Goal: Task Accomplishment & Management: Manage account settings

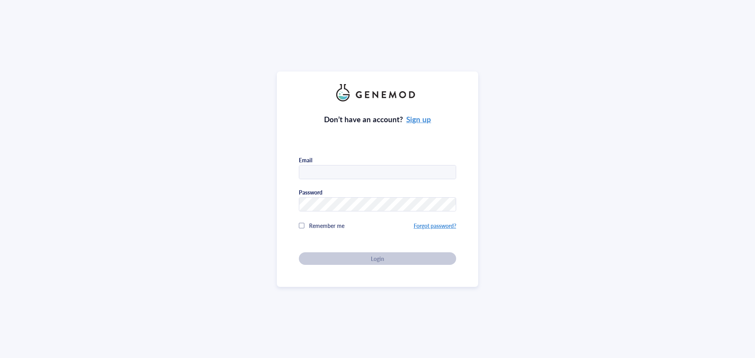
type input "[PERSON_NAME][EMAIL_ADDRESS][DOMAIN_NAME]"
click at [364, 258] on div "Don’t have an account? Sign up Email [PERSON_NAME][EMAIL_ADDRESS][DOMAIN_NAME] …" at bounding box center [377, 183] width 157 height 164
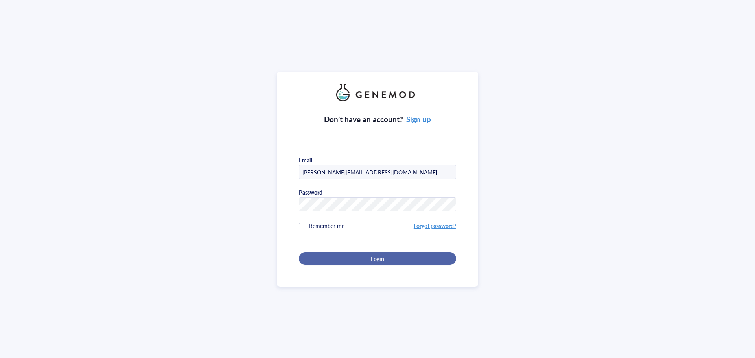
click at [360, 258] on div "Login" at bounding box center [377, 258] width 132 height 7
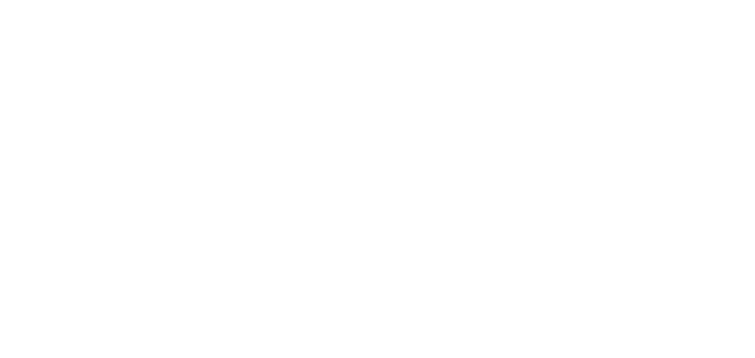
click at [440, 103] on div at bounding box center [377, 179] width 755 height 358
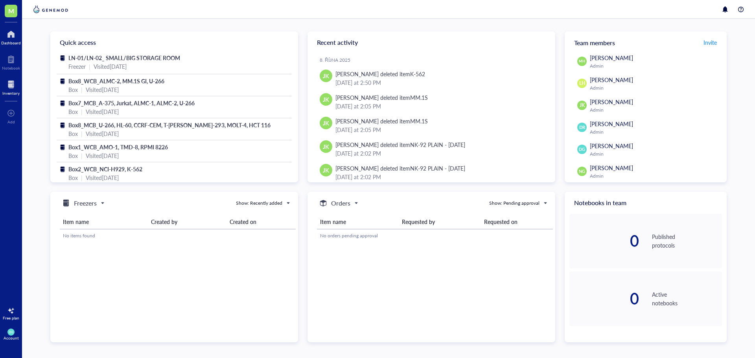
click at [12, 85] on div at bounding box center [10, 84] width 17 height 13
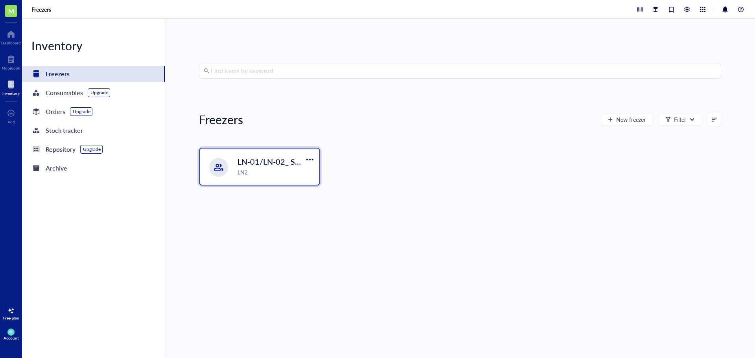
click at [261, 168] on div "LN2" at bounding box center [275, 172] width 77 height 9
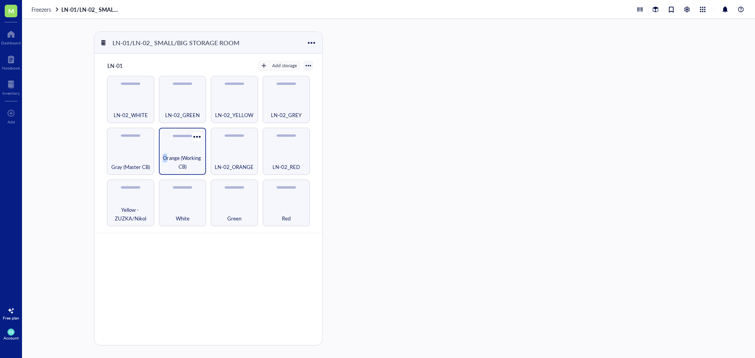
click at [175, 151] on div "Orange (Working CB)" at bounding box center [182, 151] width 47 height 47
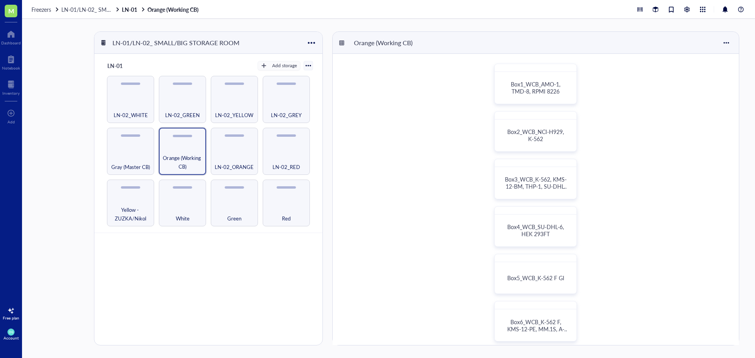
click at [228, 279] on div "LN-01 Add storage Yellow - ZUZKA/Nikol White Green Red Gray (Master CB) Orange …" at bounding box center [208, 210] width 228 height 313
click at [188, 160] on span "Orange (Working CB)" at bounding box center [182, 162] width 39 height 17
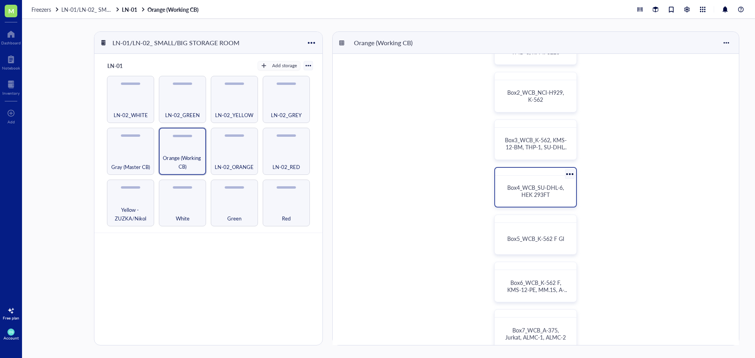
click at [543, 191] on span "Box4_WCB_SU-DHL-6, HEK 293FT" at bounding box center [536, 191] width 58 height 15
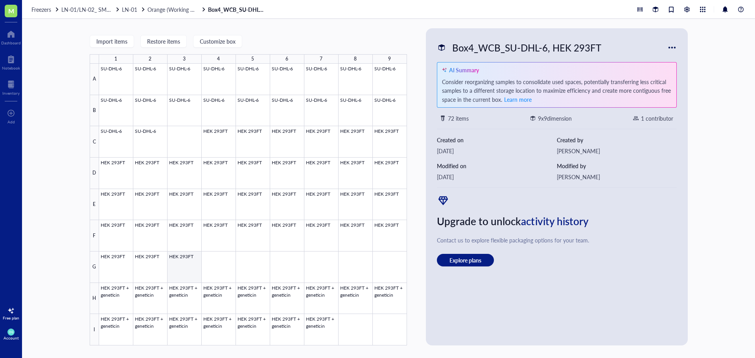
click at [186, 263] on div at bounding box center [253, 205] width 308 height 282
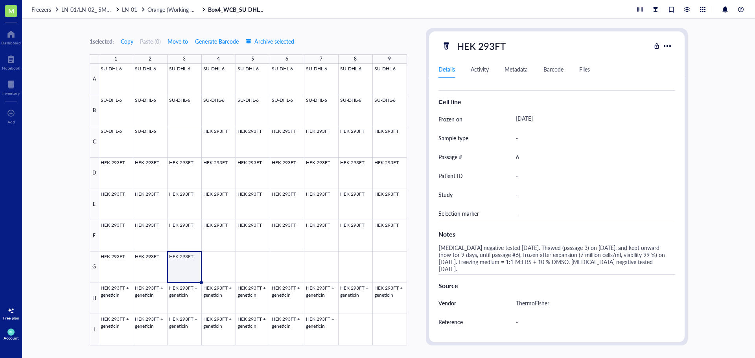
scroll to position [156, 0]
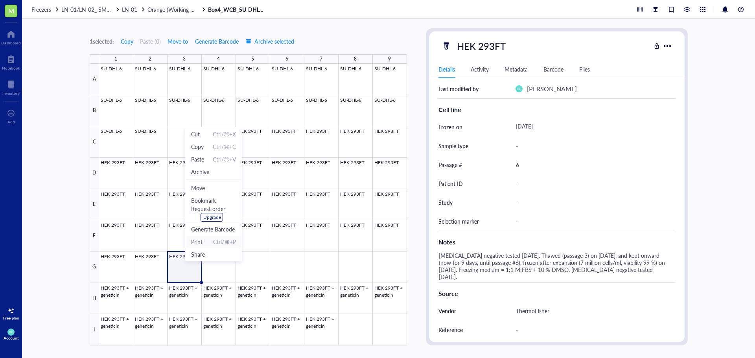
click at [201, 242] on span "Print" at bounding box center [196, 241] width 11 height 9
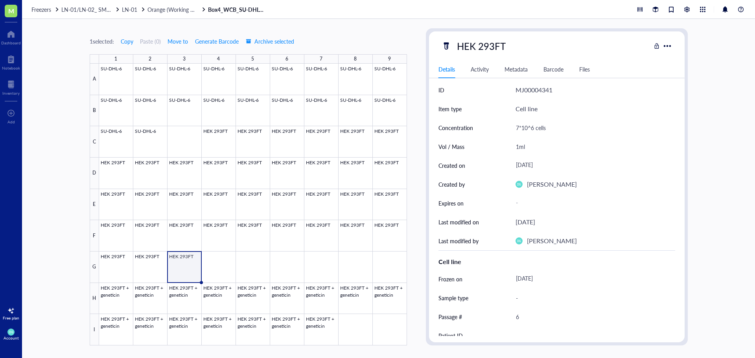
scroll to position [0, 0]
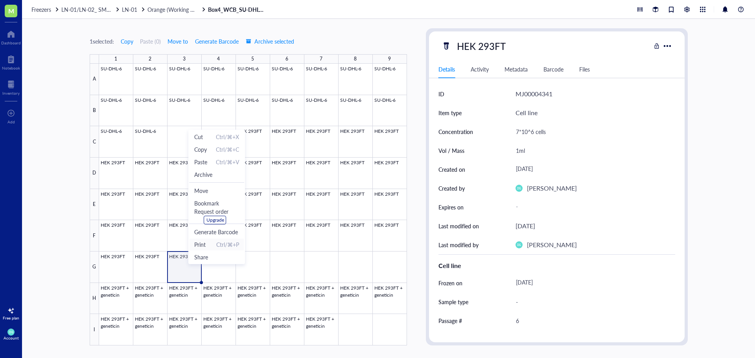
click at [209, 243] on span "Print Ctrl/⌘+P" at bounding box center [216, 244] width 45 height 9
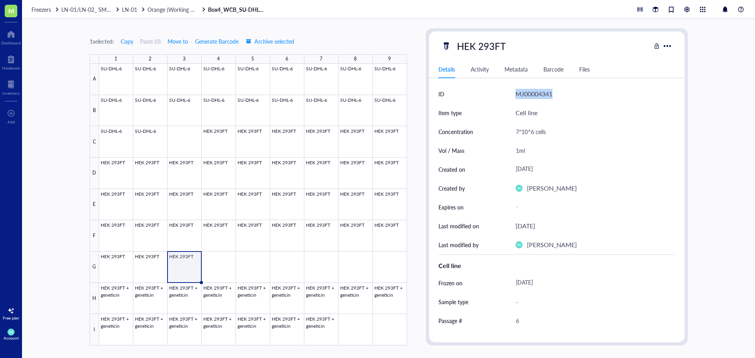
drag, startPoint x: 552, startPoint y: 96, endPoint x: 515, endPoint y: 94, distance: 37.0
click at [515, 94] on div "MJ00004341" at bounding box center [533, 94] width 37 height 10
copy div "MJ00004341"
click at [607, 111] on div "Cell line" at bounding box center [595, 112] width 160 height 19
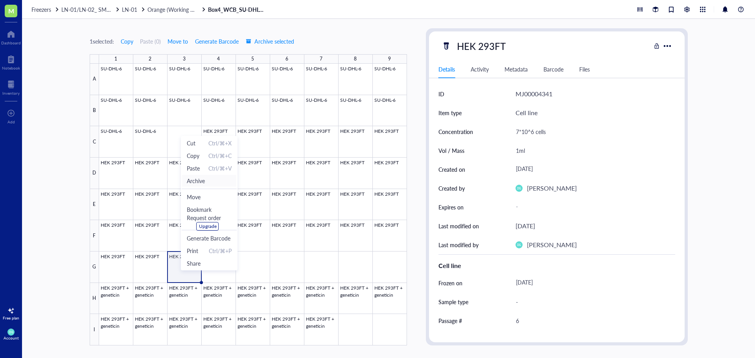
click at [206, 179] on span "Archive" at bounding box center [209, 181] width 45 height 9
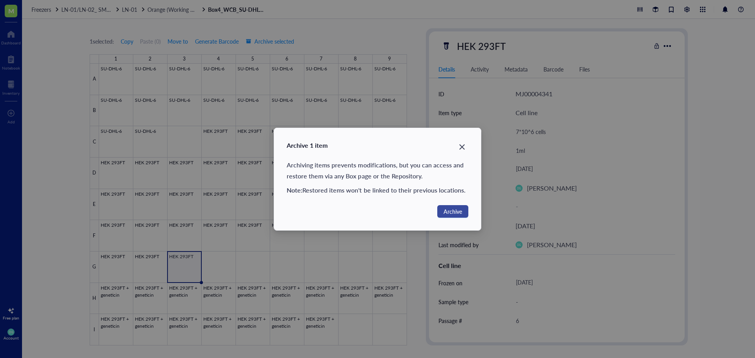
click at [451, 212] on span "Archive" at bounding box center [452, 211] width 18 height 9
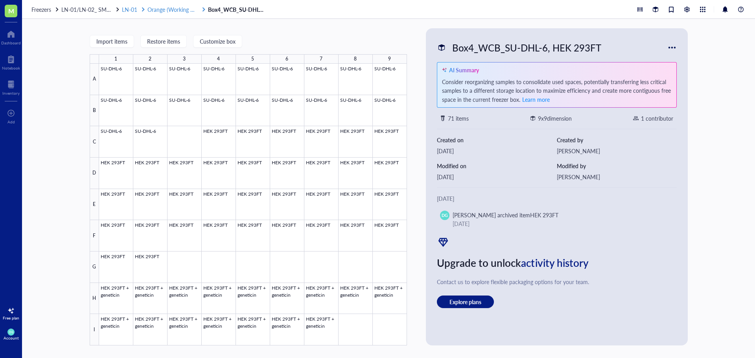
click at [154, 12] on span "Orange (Working CB)" at bounding box center [173, 10] width 52 height 8
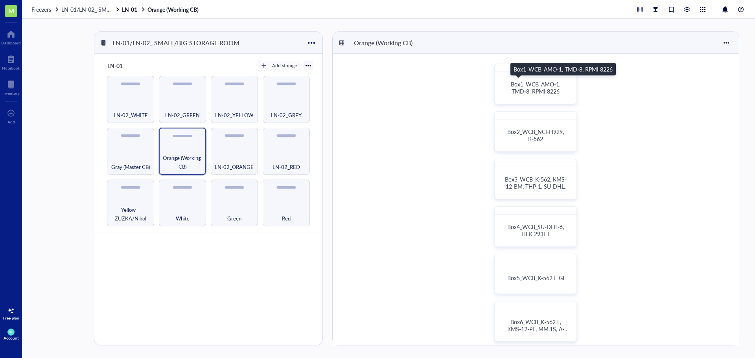
drag, startPoint x: 528, startPoint y: 93, endPoint x: 619, endPoint y: 72, distance: 93.5
click at [631, 74] on div "Box1_WCB_AMO-1, TMD-8, RPMI 8226 Box2_WCB_NCI-H929, K-562 Box3_WCB_K-562, KMS-1…" at bounding box center [536, 298] width 406 height 488
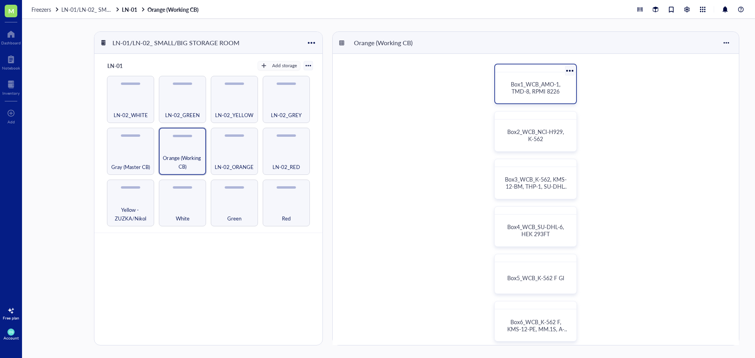
click at [570, 70] on div at bounding box center [569, 70] width 11 height 11
click at [517, 78] on div "Box1_WCB_AMO-1, TMD-8, RPMI 8226" at bounding box center [535, 87] width 75 height 25
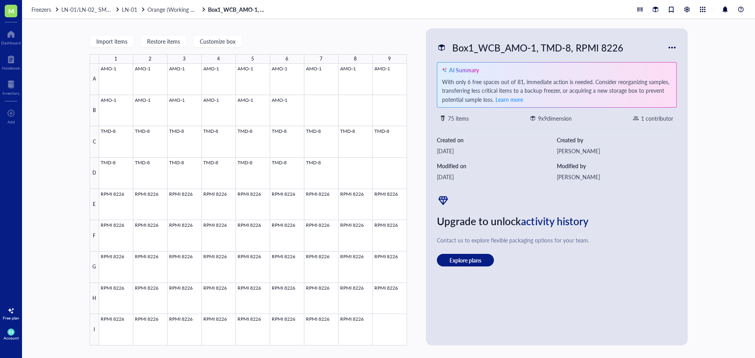
click at [670, 44] on div at bounding box center [672, 47] width 13 height 13
click at [686, 128] on div "Save as PDF" at bounding box center [697, 127] width 30 height 7
click at [171, 9] on span "Orange (Working CB)" at bounding box center [173, 10] width 52 height 8
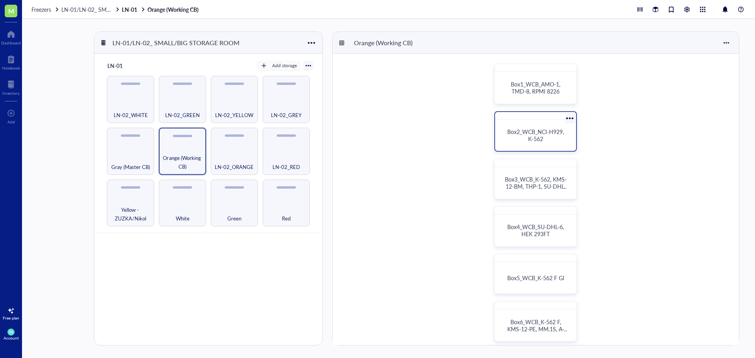
click at [532, 132] on span "Box2_WCB_NCI-H929, K-562" at bounding box center [536, 135] width 58 height 15
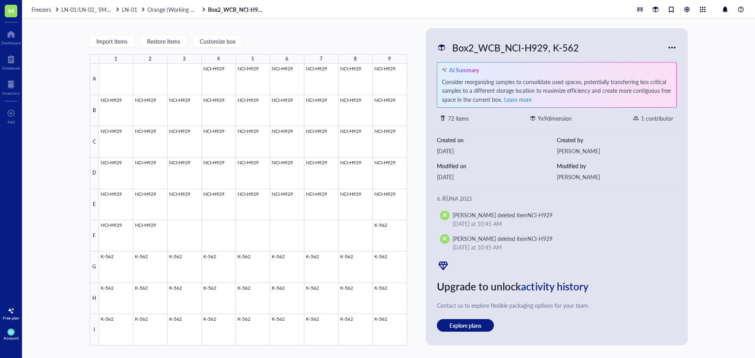
click at [670, 47] on div at bounding box center [672, 47] width 13 height 13
click at [692, 128] on div "Save as PDF" at bounding box center [697, 127] width 30 height 7
click at [154, 8] on span "Orange (Working CB)" at bounding box center [173, 10] width 52 height 8
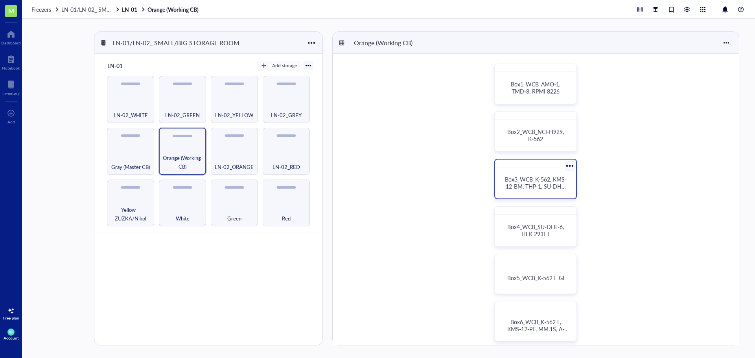
click at [529, 183] on span "Box3_WCB_K-562, KMS-12-BM, THP-1, SU-DHL-6" at bounding box center [536, 186] width 62 height 22
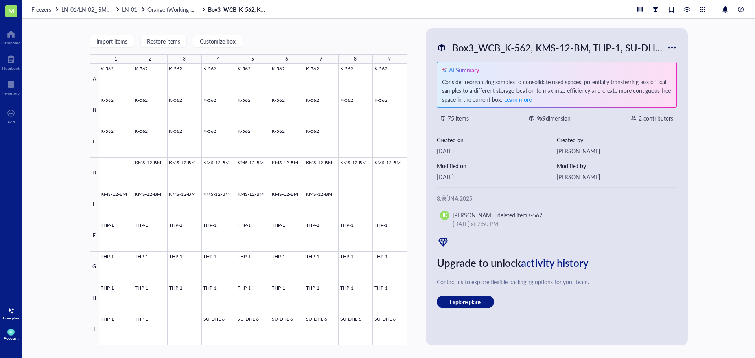
click at [670, 48] on div at bounding box center [672, 47] width 13 height 13
click at [683, 129] on div "Save as PDF" at bounding box center [697, 127] width 30 height 7
click at [156, 7] on span "Orange (Working CB)" at bounding box center [173, 10] width 52 height 8
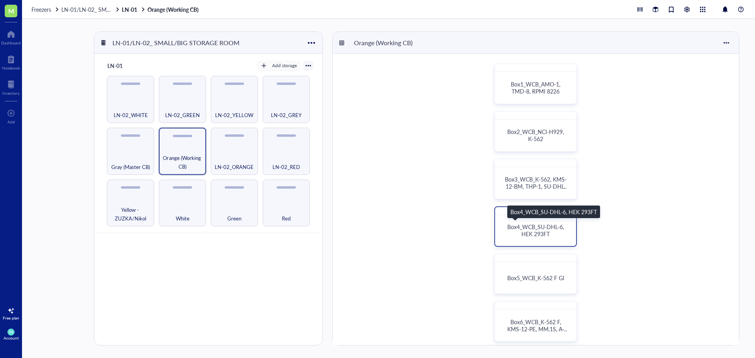
click at [541, 235] on span "Box4_WCB_SU-DHL-6, HEK 293FT" at bounding box center [536, 230] width 58 height 15
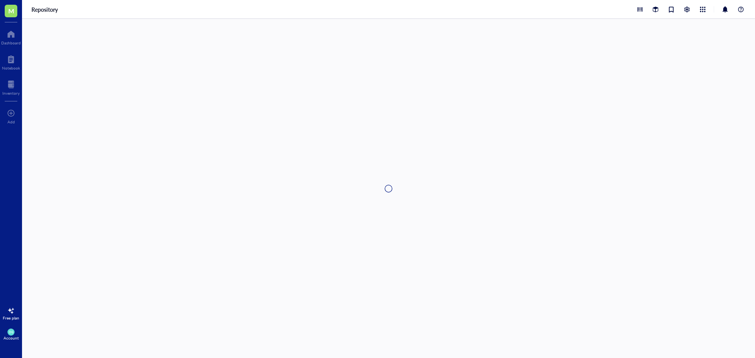
click at [541, 235] on div at bounding box center [388, 188] width 733 height 339
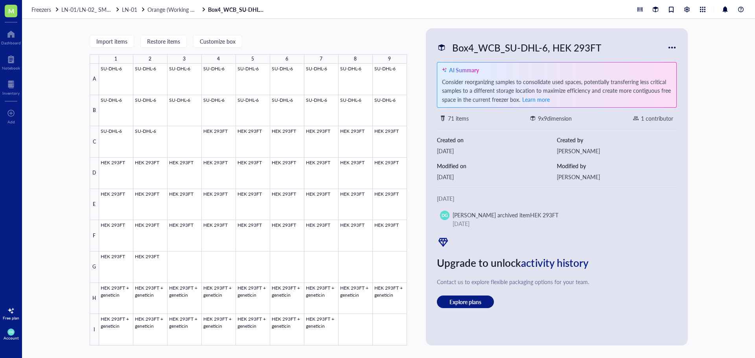
click at [669, 48] on div at bounding box center [672, 47] width 13 height 13
click at [687, 129] on div "Save as PDF" at bounding box center [697, 127] width 30 height 7
click at [160, 13] on span "Orange (Working CB)" at bounding box center [173, 10] width 52 height 8
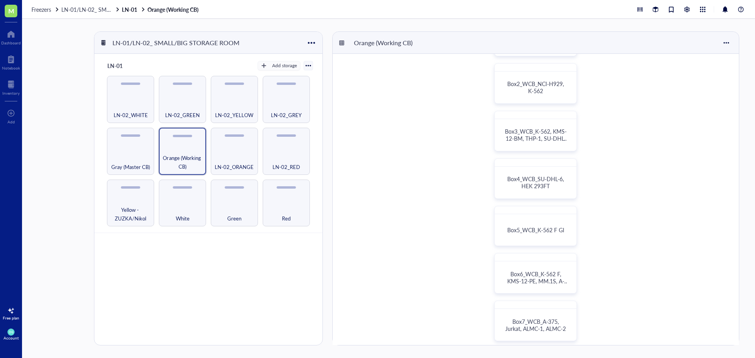
scroll to position [79, 0]
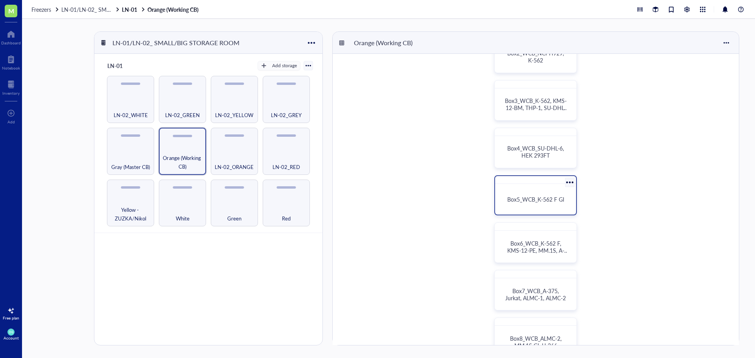
click at [518, 192] on div "Box5_WCB_K-562 F GI" at bounding box center [535, 199] width 75 height 25
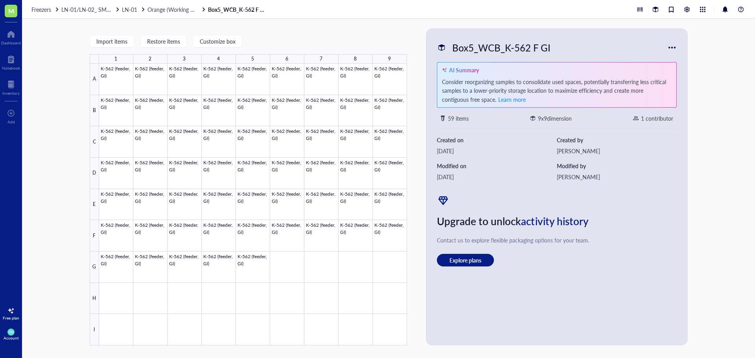
click at [671, 47] on div at bounding box center [672, 47] width 13 height 13
click at [696, 125] on div "Save as PDF" at bounding box center [697, 127] width 30 height 7
click at [306, 30] on div "Import items Restore items Customize box 1 2 3 4 5 6 7 8 9 A B C D E F G H I K-…" at bounding box center [248, 186] width 317 height 317
click at [176, 7] on span "Orange (Working CB)" at bounding box center [173, 10] width 52 height 8
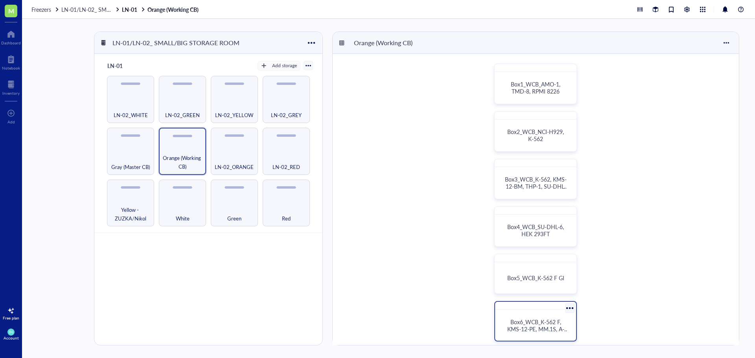
click at [534, 329] on span "Box6_WCB_K-562 F, KMS-12-PE, MM.1S, A-375" at bounding box center [537, 329] width 61 height 22
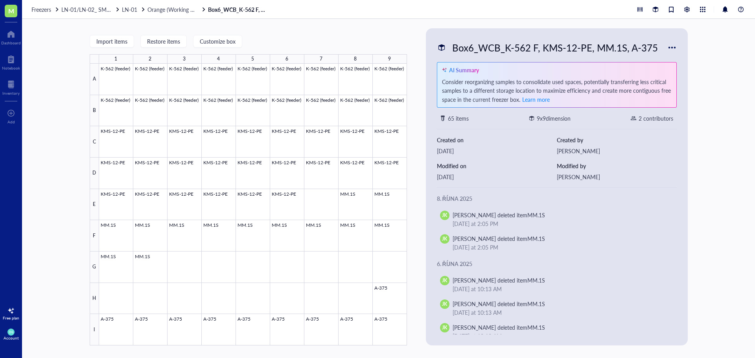
click at [672, 47] on div at bounding box center [672, 47] width 13 height 13
click at [696, 130] on div "Save as PDF" at bounding box center [697, 127] width 30 height 7
click at [396, 31] on div "Import items Restore items Customize box 1 2 3 4 5 6 7 8 9 A B C D E F G H I K-…" at bounding box center [248, 186] width 317 height 317
click at [169, 11] on span "Orange (Working CB)" at bounding box center [173, 10] width 52 height 8
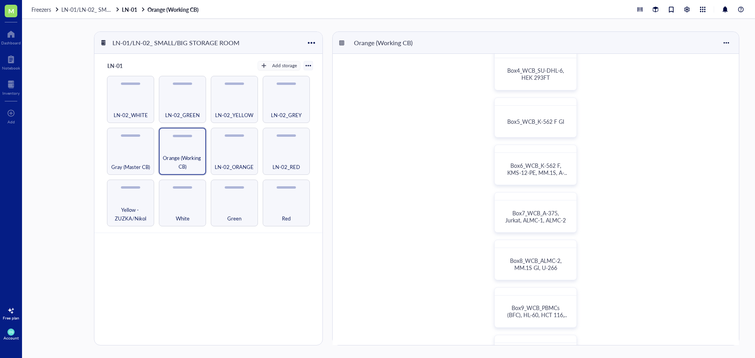
scroll to position [157, 0]
click at [539, 208] on div "Box7_WCB_A-375, Jurkat, ALMC-1, ALMC-2" at bounding box center [535, 215] width 75 height 25
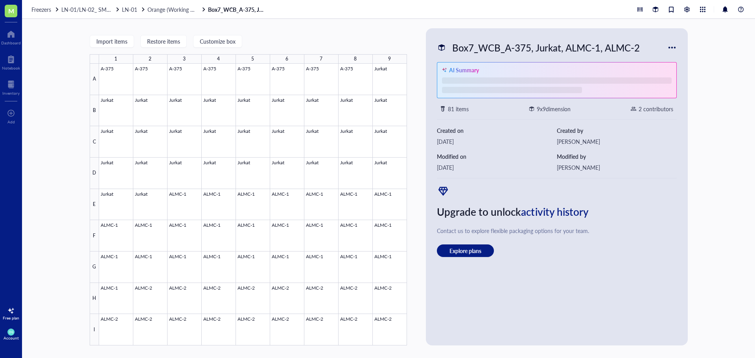
click at [672, 48] on div at bounding box center [672, 47] width 13 height 13
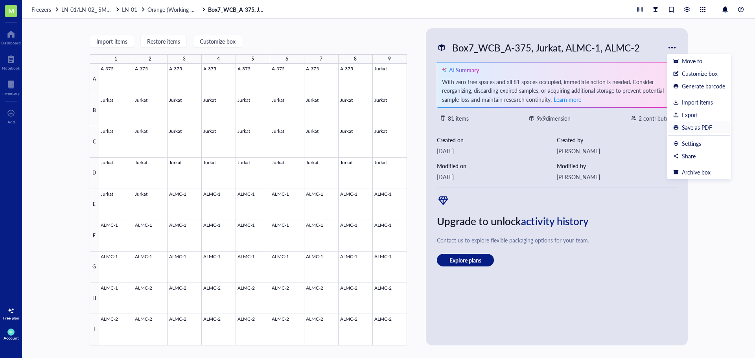
click at [690, 125] on div "Save as PDF" at bounding box center [697, 127] width 30 height 7
drag, startPoint x: 156, startPoint y: 10, endPoint x: 173, endPoint y: 12, distance: 17.4
click at [156, 10] on span "Orange (Working CB)" at bounding box center [173, 10] width 52 height 8
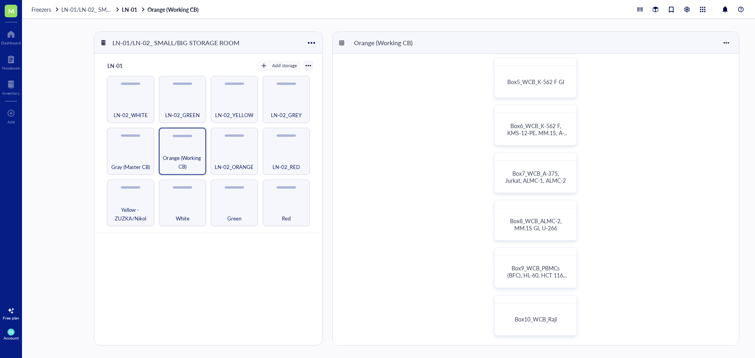
scroll to position [197, 0]
click at [545, 228] on span "Box8_WCB_ALMC-2, MM.1S GI, U-266" at bounding box center [536, 224] width 53 height 15
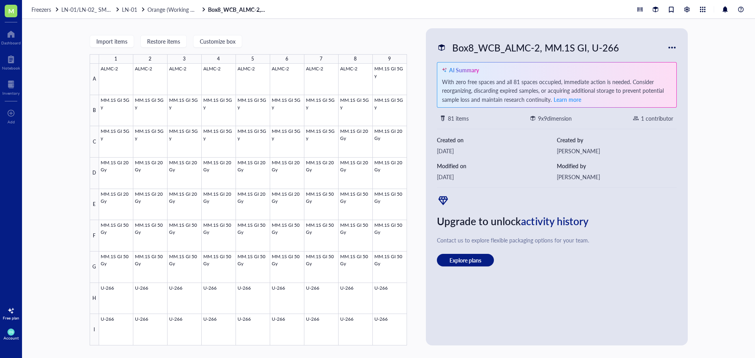
click at [672, 44] on div at bounding box center [672, 47] width 13 height 13
click at [694, 128] on div "Save as PDF" at bounding box center [697, 127] width 30 height 7
click at [672, 45] on div at bounding box center [672, 47] width 13 height 13
click at [169, 11] on span "Orange (Working CB)" at bounding box center [173, 10] width 52 height 8
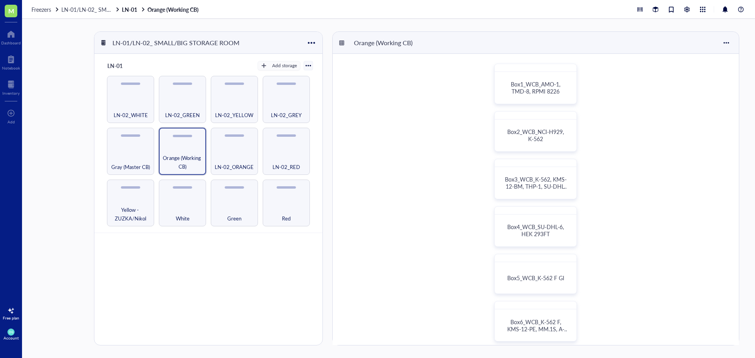
scroll to position [197, 0]
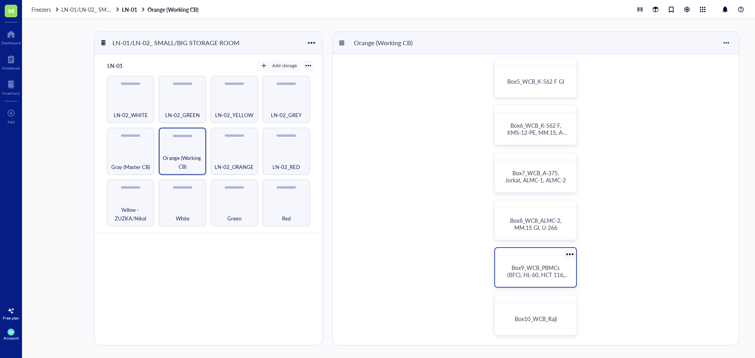
click at [541, 273] on span "Box9_WCB_PBMCs (BFC), HL-60, HCT 116, OPM-2" at bounding box center [537, 275] width 61 height 22
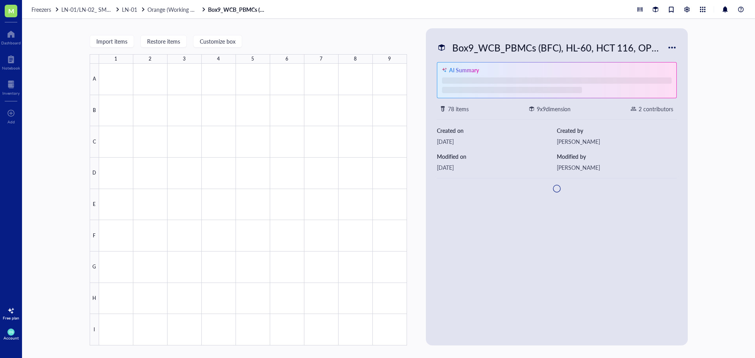
click at [673, 47] on div at bounding box center [672, 47] width 13 height 13
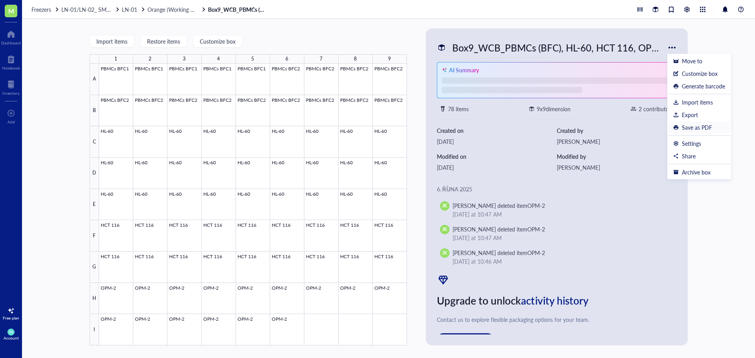
click at [692, 128] on div "Save as PDF" at bounding box center [697, 127] width 30 height 7
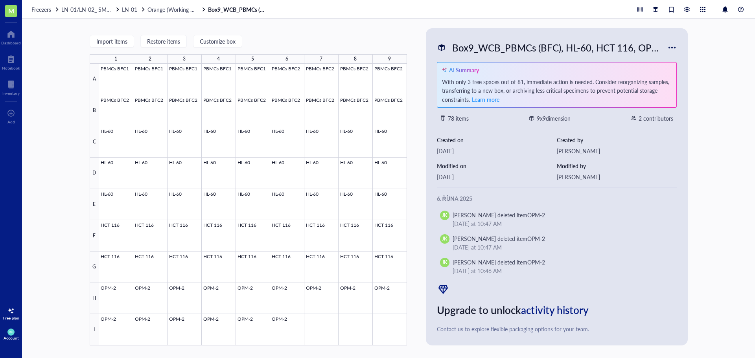
click at [158, 13] on div "Freezers LN-01/LN-02_ SMALL/BIG STORAGE ROOM LN-01 Orange (Working CB) Box9_WCB…" at bounding box center [388, 9] width 733 height 19
click at [156, 11] on span "Orange (Working CB)" at bounding box center [173, 10] width 52 height 8
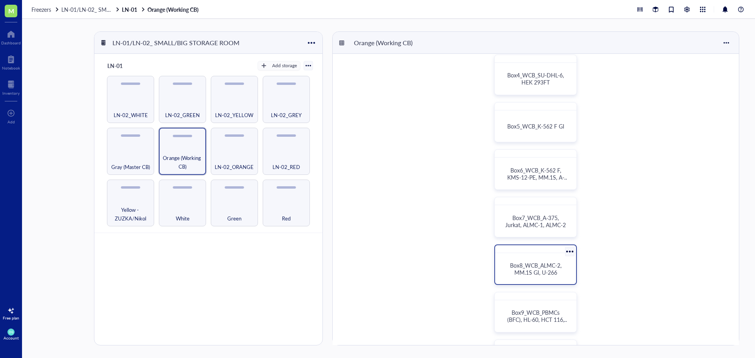
scroll to position [197, 0]
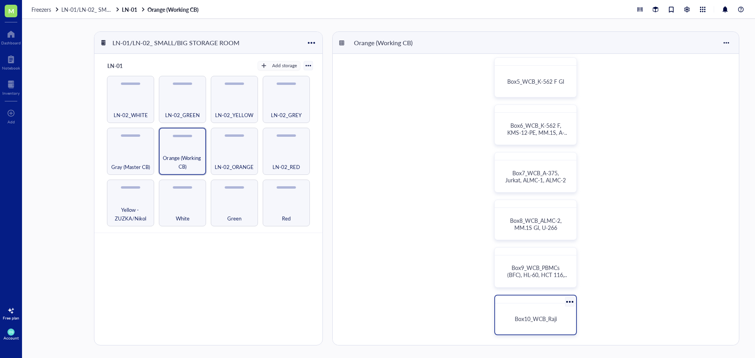
click at [543, 317] on span "Box10_WCB_Raji" at bounding box center [536, 319] width 42 height 8
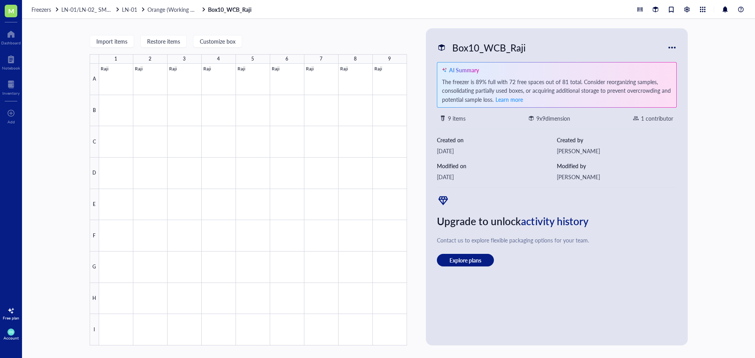
click at [672, 48] on div at bounding box center [672, 47] width 13 height 13
click at [387, 30] on div "Import items Restore items Customize box 1 2 3 4 5 6 7 8 9 A B C D E F G H I Ra…" at bounding box center [248, 186] width 317 height 317
click at [167, 9] on span "Orange (Working CB)" at bounding box center [173, 10] width 52 height 8
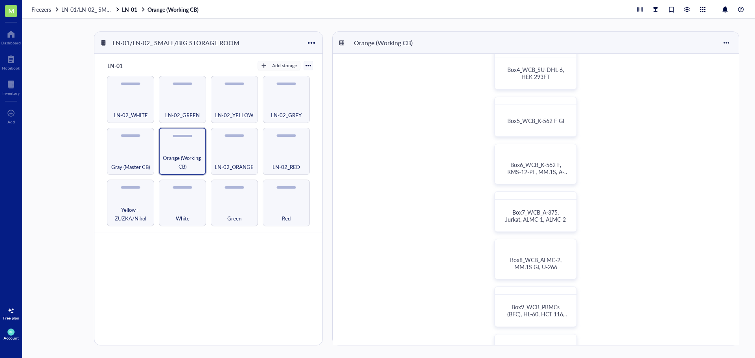
scroll to position [197, 0]
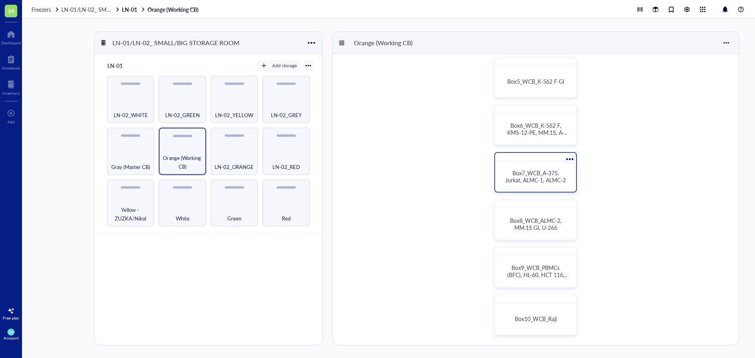
click at [528, 180] on span "Box7_WCB_A-375, Jurkat, ALMC-1, ALMC-2" at bounding box center [535, 176] width 61 height 15
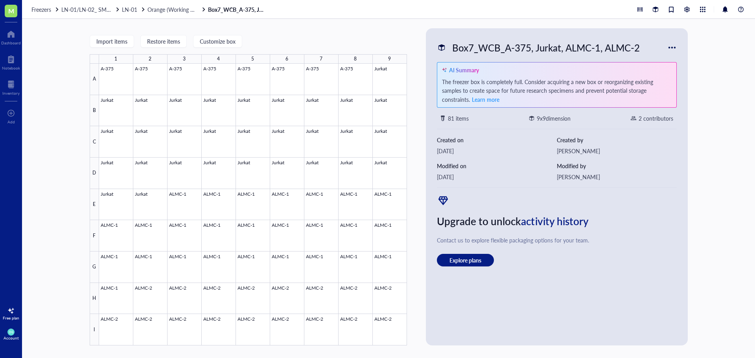
drag, startPoint x: 398, startPoint y: 42, endPoint x: 361, endPoint y: 34, distance: 37.9
click at [398, 42] on div "Import items Restore items Customize box" at bounding box center [248, 41] width 317 height 7
click at [161, 10] on span "Orange (Working CB)" at bounding box center [173, 10] width 52 height 8
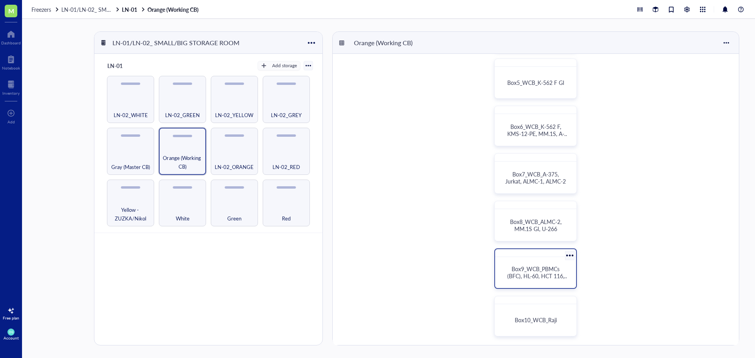
scroll to position [197, 0]
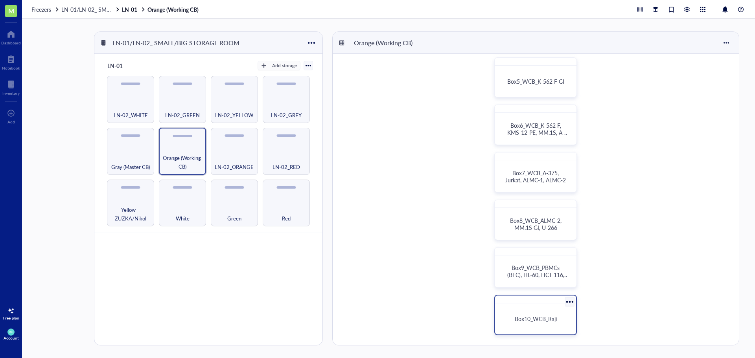
click at [547, 315] on div "Box10_WCB_Raji" at bounding box center [535, 319] width 75 height 25
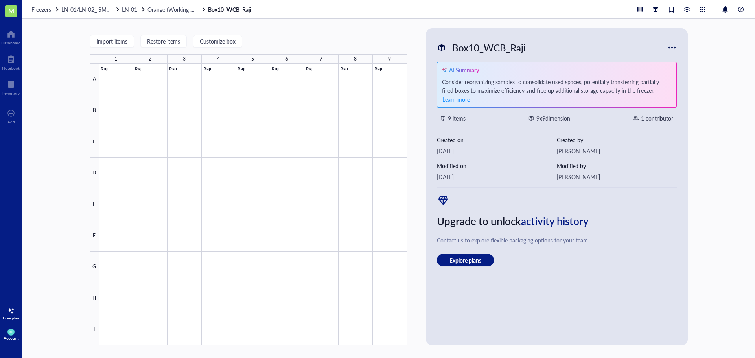
click at [672, 46] on div at bounding box center [672, 47] width 13 height 13
click at [697, 129] on div "Save as PDF" at bounding box center [697, 127] width 30 height 7
click at [712, 221] on div "Import items Restore items Customize box 1 2 3 4 5 6 7 8 9 A B C D E F G H I Ra…" at bounding box center [388, 188] width 733 height 339
click at [171, 9] on span "Orange (Working CB)" at bounding box center [173, 10] width 52 height 8
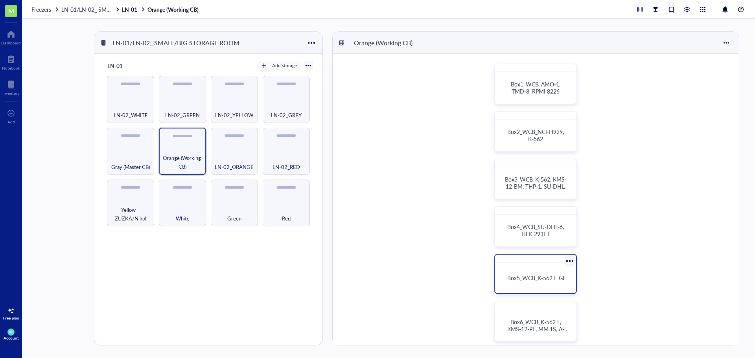
click at [524, 276] on span "Box5_WCB_K-562 F GI" at bounding box center [535, 278] width 57 height 8
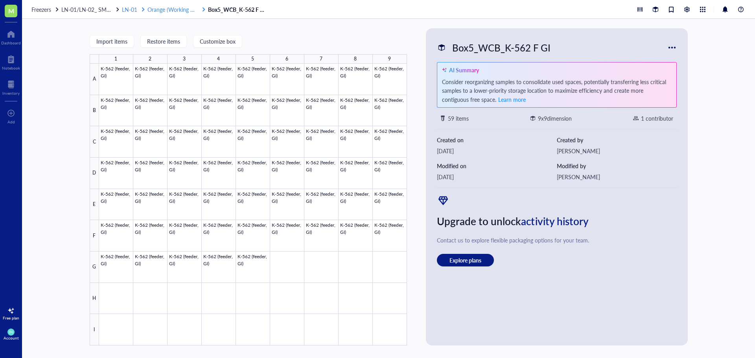
click at [169, 7] on span "Orange (Working CB)" at bounding box center [173, 10] width 52 height 8
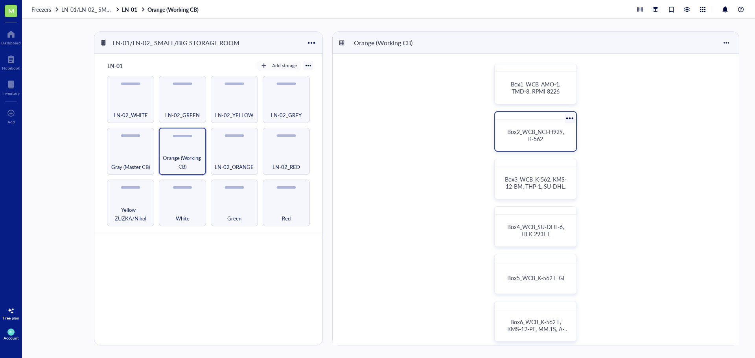
click at [526, 136] on div "Box2_WCB_NCI-H929, K-562" at bounding box center [535, 135] width 62 height 14
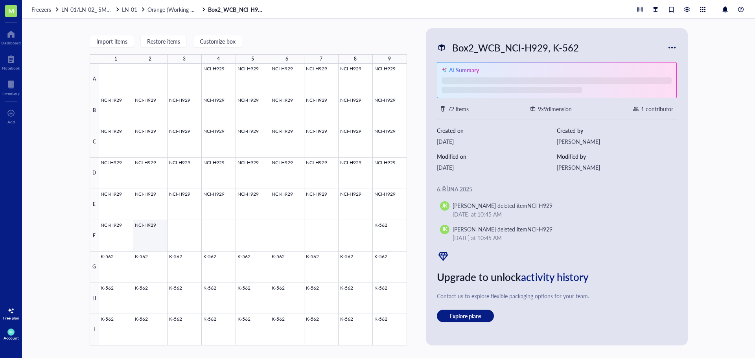
click at [150, 234] on div at bounding box center [253, 205] width 308 height 282
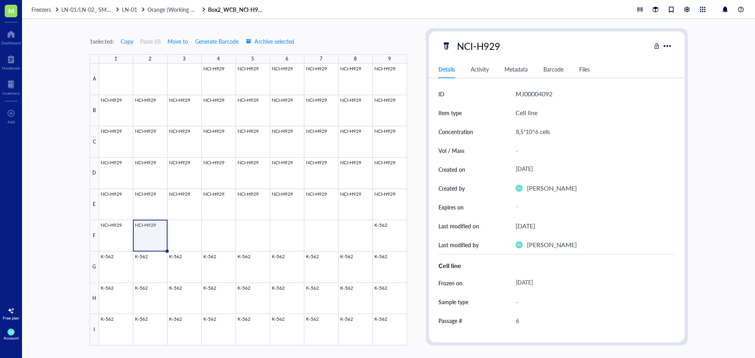
click at [537, 96] on div "MJ00004092" at bounding box center [533, 94] width 37 height 10
drag, startPoint x: 552, startPoint y: 93, endPoint x: 512, endPoint y: 95, distance: 40.2
click at [512, 95] on div "ID MJ00004092" at bounding box center [556, 94] width 237 height 19
copy div "MJ00004092"
click at [167, 6] on span "Orange (Working CB)" at bounding box center [173, 10] width 52 height 8
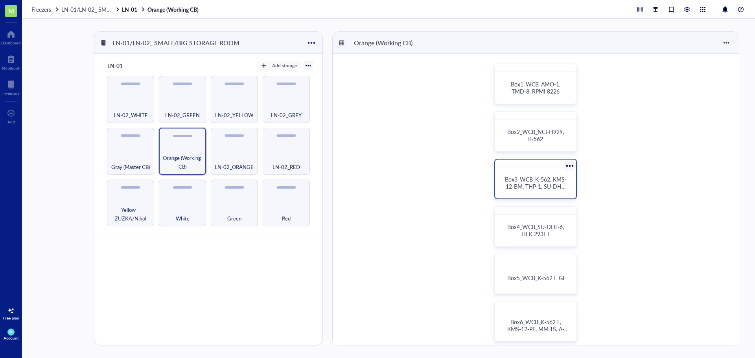
click at [540, 184] on span "Box3_WCB_K-562, KMS-12-BM, THP-1, SU-DHL-6" at bounding box center [536, 186] width 62 height 22
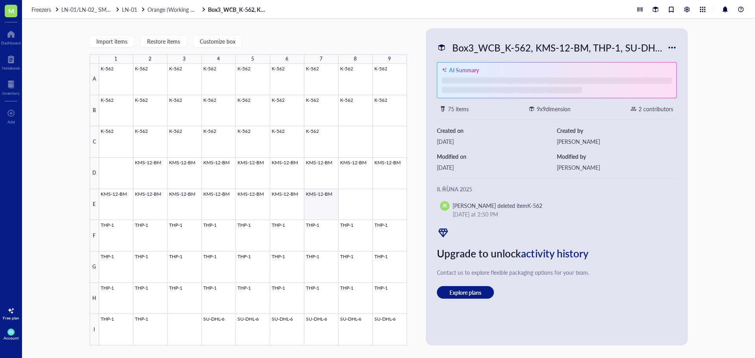
click at [309, 206] on div at bounding box center [253, 205] width 308 height 282
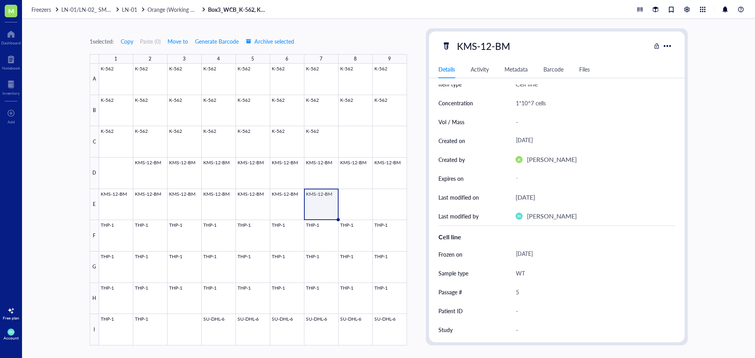
scroll to position [39, 0]
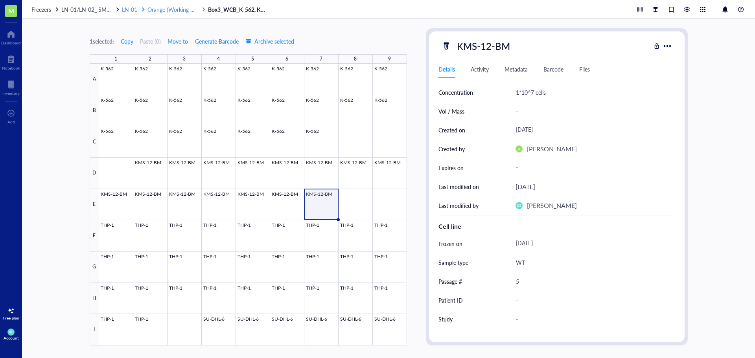
click at [166, 10] on span "Orange (Working CB)" at bounding box center [173, 10] width 52 height 8
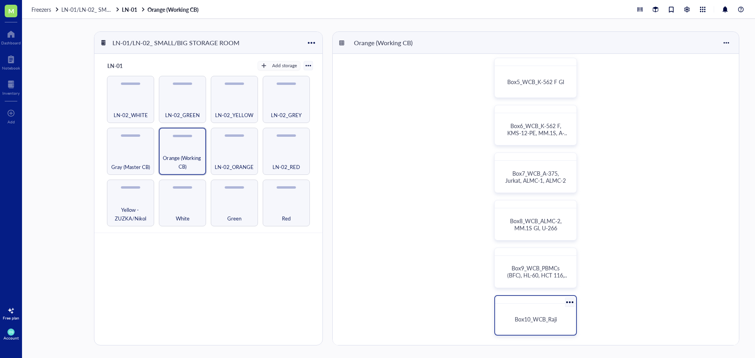
scroll to position [197, 0]
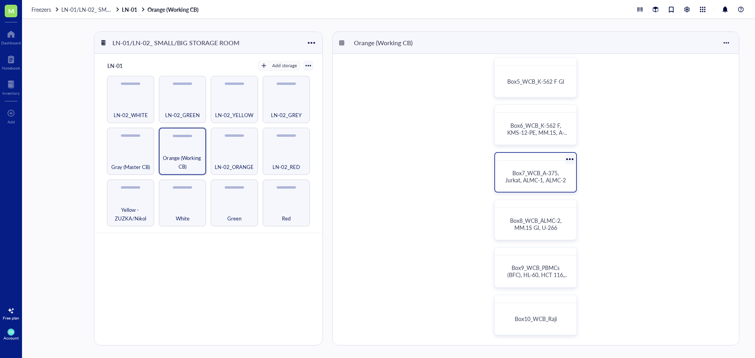
click at [536, 178] on span "Box7_WCB_A-375, Jurkat, ALMC-1, ALMC-2" at bounding box center [535, 176] width 61 height 15
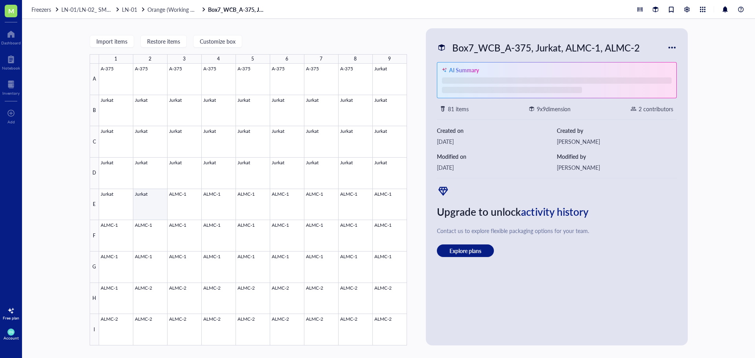
click at [149, 203] on div at bounding box center [253, 205] width 308 height 282
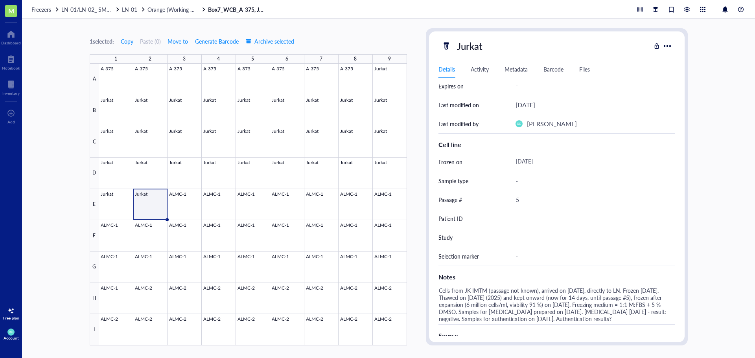
scroll to position [92, 0]
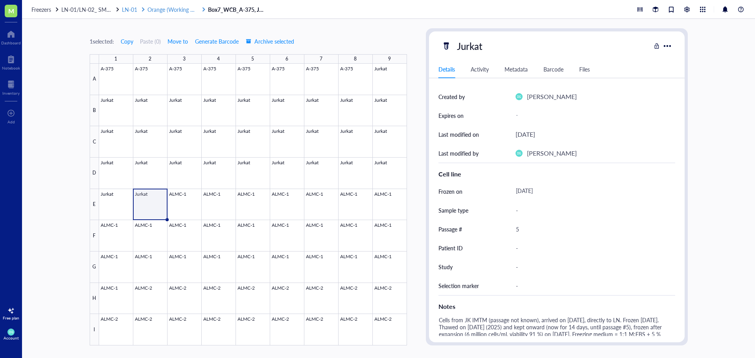
click at [130, 9] on span "LN-01" at bounding box center [129, 10] width 15 height 8
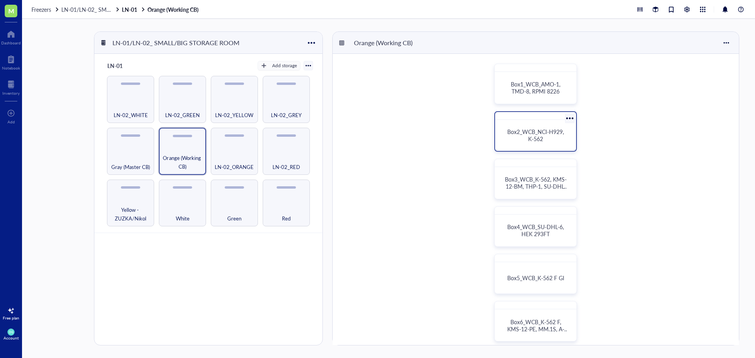
click at [549, 128] on span "Box2_WCB_NCI-H929, K-562" at bounding box center [536, 135] width 58 height 15
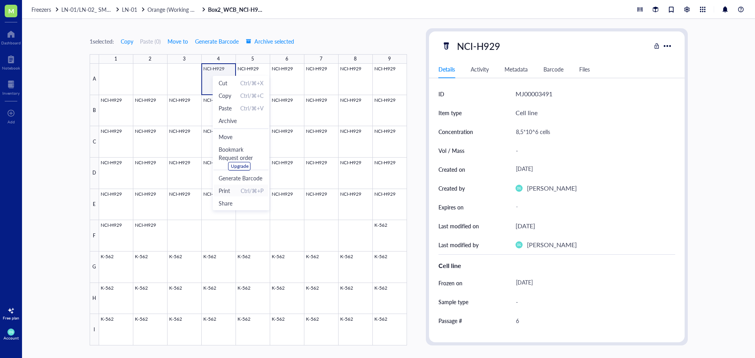
click at [233, 188] on span "Print Ctrl/⌘+P" at bounding box center [241, 190] width 45 height 9
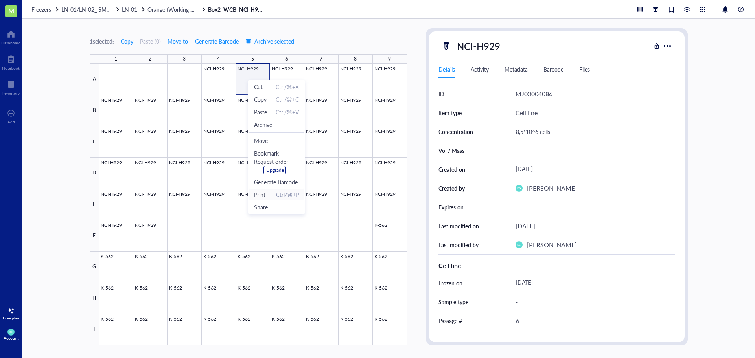
click at [265, 194] on span "Print" at bounding box center [259, 194] width 11 height 9
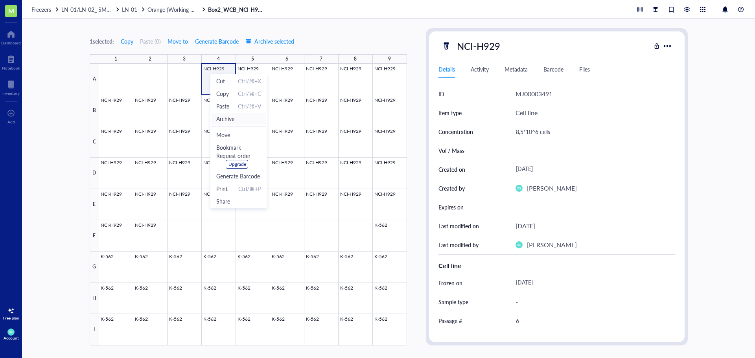
click at [228, 120] on span "Archive" at bounding box center [225, 118] width 18 height 9
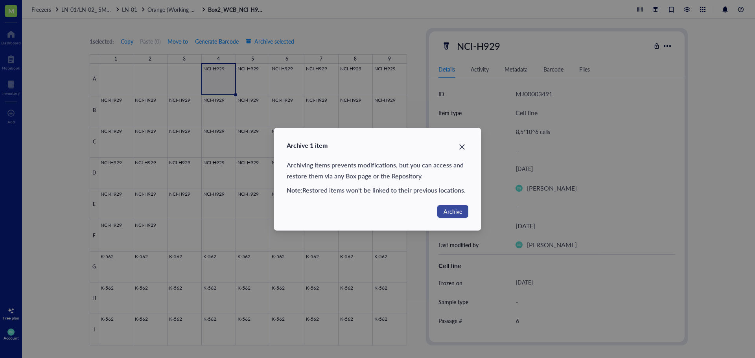
click at [443, 213] on button "Archive" at bounding box center [452, 211] width 31 height 13
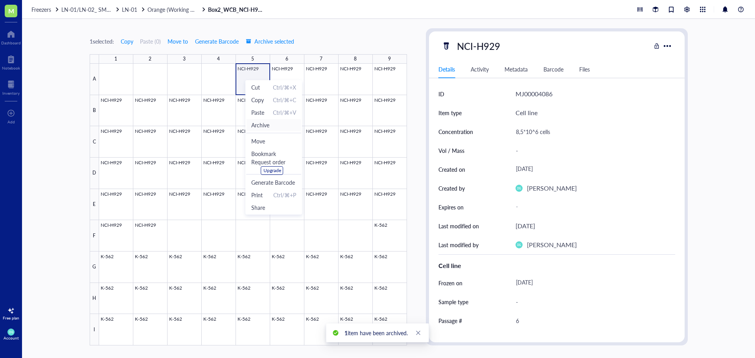
click at [263, 125] on span "Archive" at bounding box center [260, 125] width 18 height 9
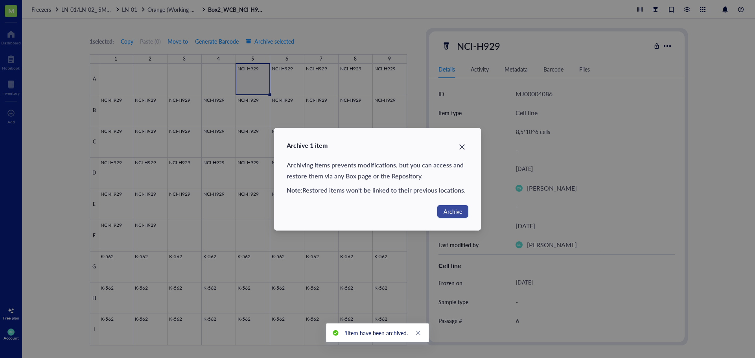
click at [447, 212] on span "Archive" at bounding box center [452, 211] width 18 height 9
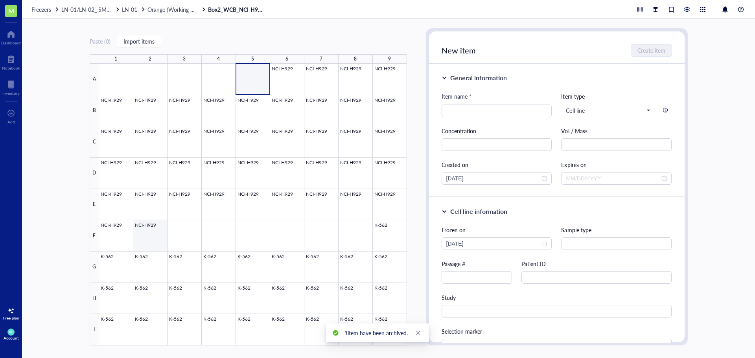
click at [148, 236] on div at bounding box center [253, 205] width 308 height 282
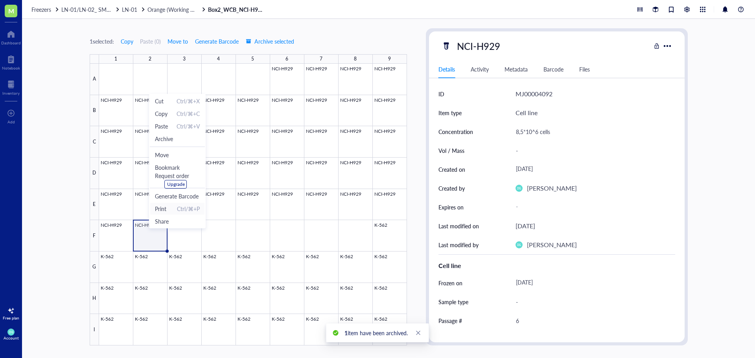
click at [165, 204] on span "Print" at bounding box center [160, 208] width 11 height 9
click at [177, 143] on span "Archive" at bounding box center [172, 142] width 18 height 9
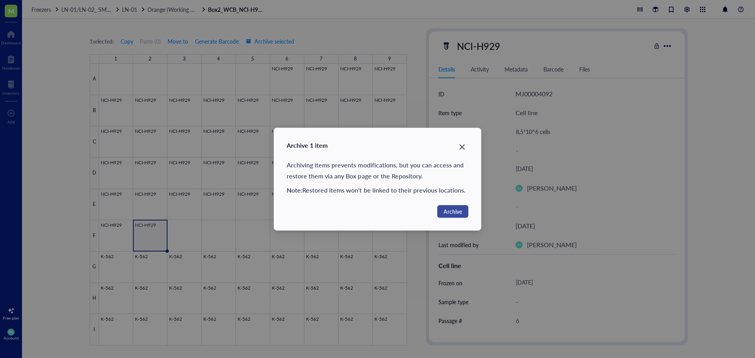
click at [445, 213] on span "Archive" at bounding box center [452, 211] width 18 height 9
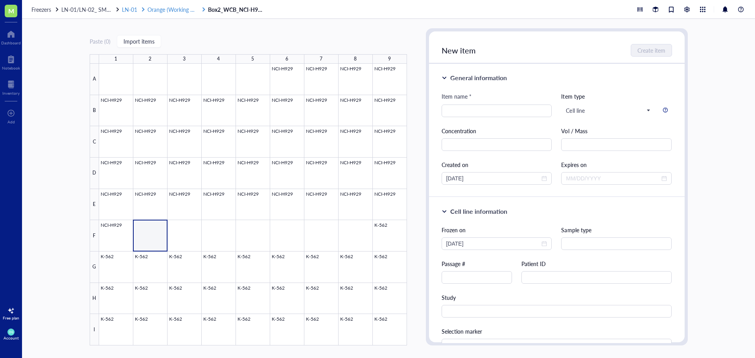
click at [161, 9] on span "Orange (Working CB)" at bounding box center [173, 10] width 52 height 8
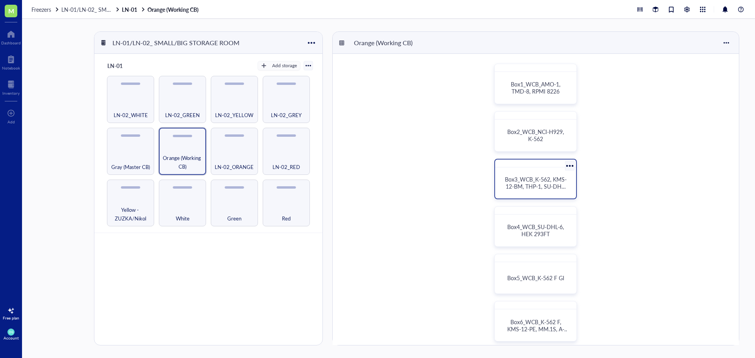
click at [532, 185] on span "Box3_WCB_K-562, KMS-12-BM, THP-1, SU-DHL-6" at bounding box center [536, 186] width 62 height 22
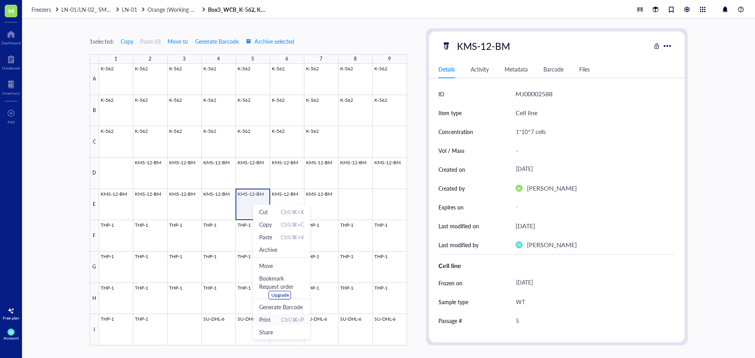
click at [274, 318] on span "Print Ctrl/⌘+P" at bounding box center [281, 319] width 45 height 9
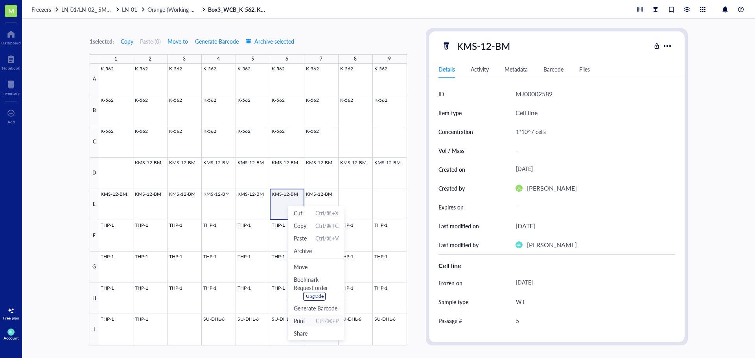
click at [309, 322] on span "Print Ctrl/⌘+P" at bounding box center [316, 320] width 45 height 9
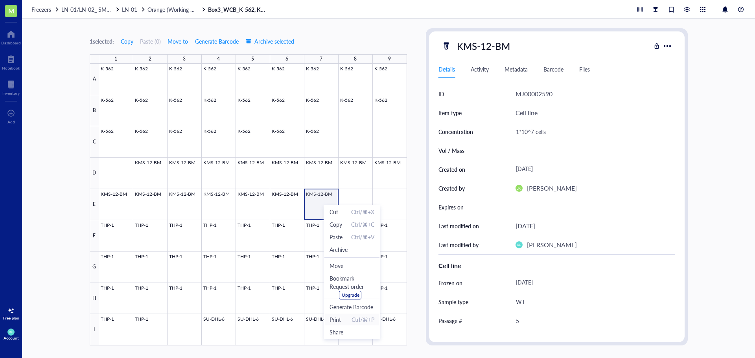
click at [348, 318] on span "Print Ctrl/⌘+P" at bounding box center [351, 319] width 45 height 9
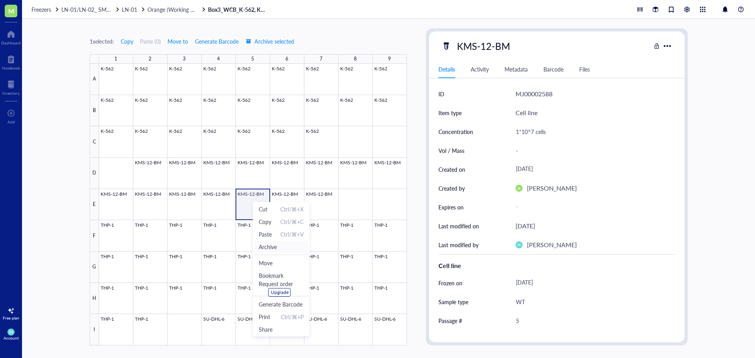
click at [274, 248] on span "Archive" at bounding box center [268, 247] width 18 height 9
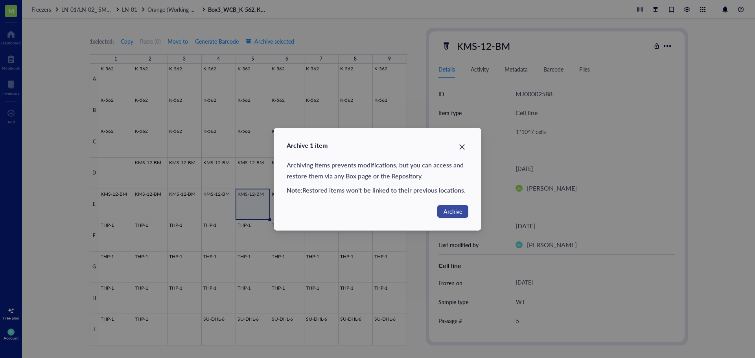
click at [453, 213] on span "Archive" at bounding box center [452, 211] width 18 height 9
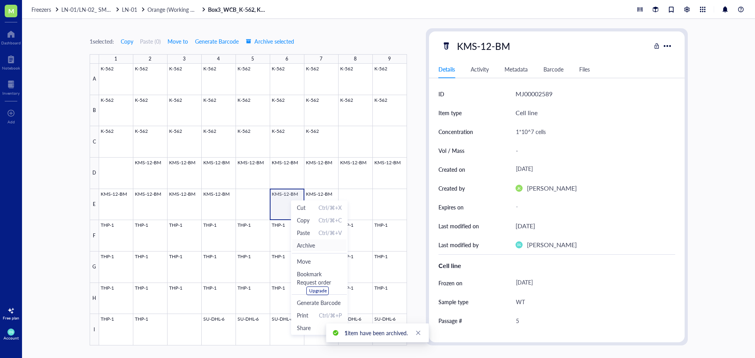
click at [306, 246] on span "Archive" at bounding box center [306, 245] width 18 height 9
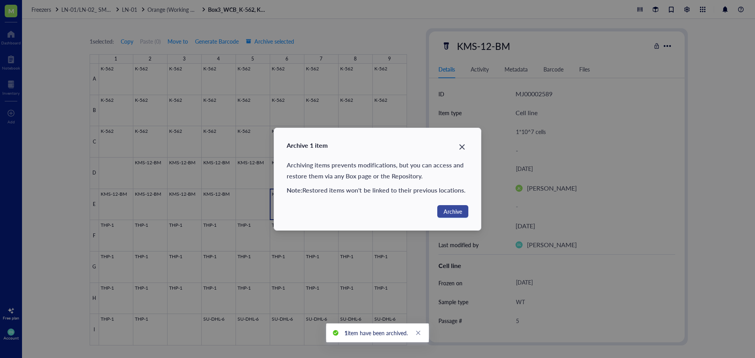
click at [449, 211] on span "Archive" at bounding box center [452, 211] width 18 height 9
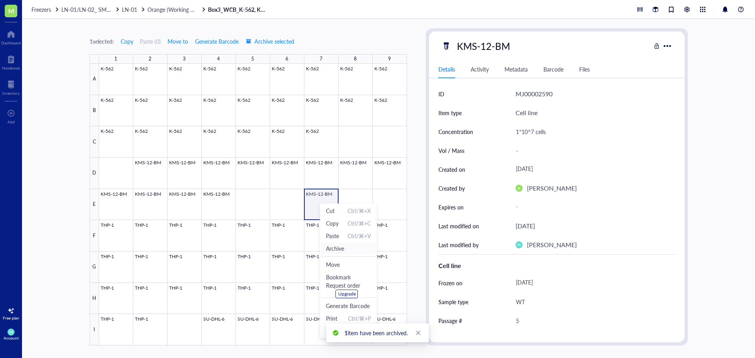
click at [335, 250] on span "Archive" at bounding box center [335, 248] width 18 height 9
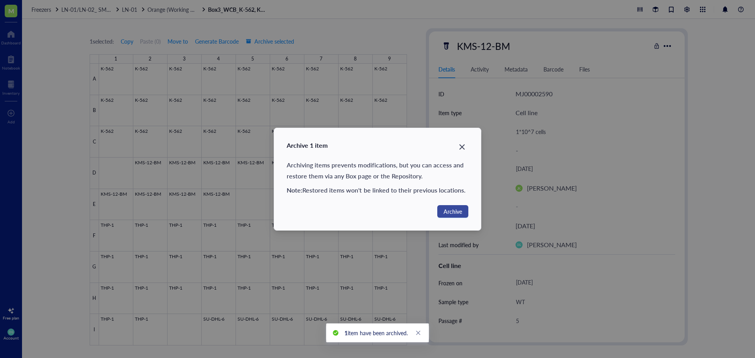
click at [458, 212] on span "Archive" at bounding box center [452, 211] width 18 height 9
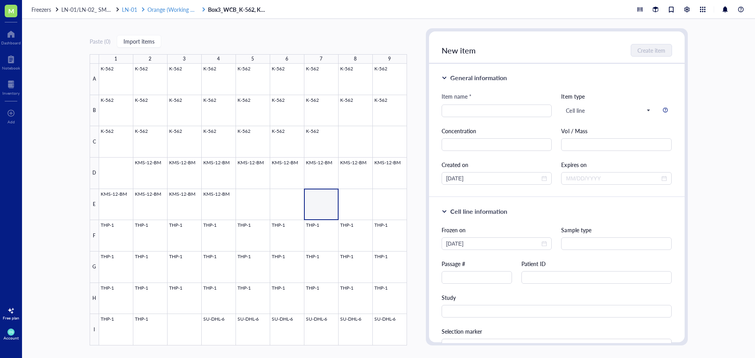
click at [156, 8] on span "Orange (Working CB)" at bounding box center [173, 10] width 52 height 8
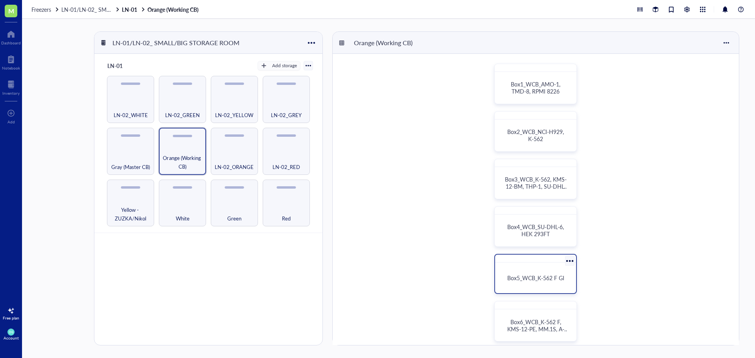
click at [538, 277] on span "Box5_WCB_K-562 F GI" at bounding box center [535, 278] width 57 height 8
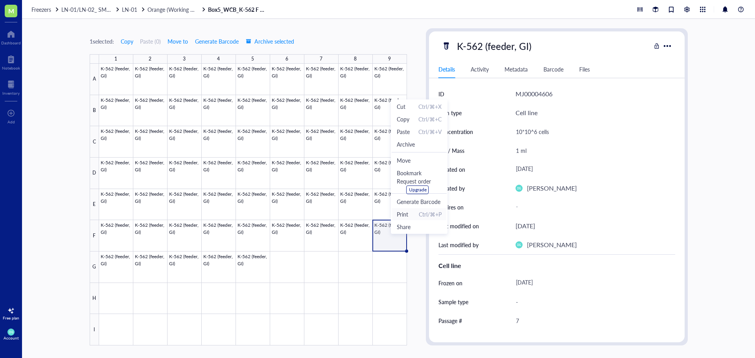
click at [410, 215] on span "Print Ctrl/⌘+P" at bounding box center [419, 214] width 45 height 9
click at [411, 144] on span "Archive" at bounding box center [403, 143] width 18 height 9
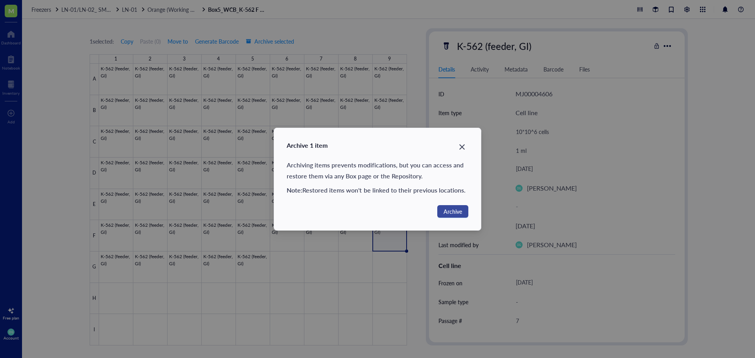
click at [460, 208] on span "Archive" at bounding box center [452, 211] width 18 height 9
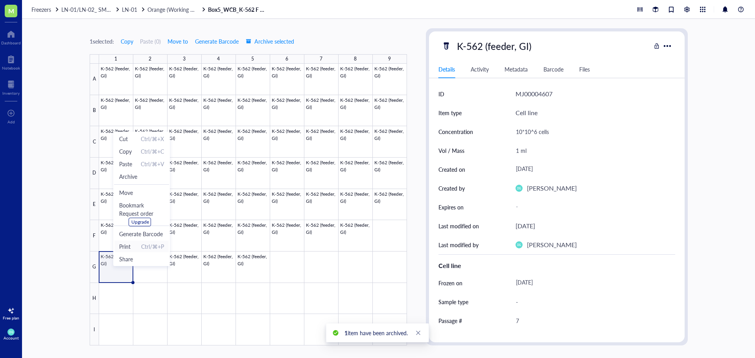
click at [138, 244] on span "Print Ctrl/⌘+P" at bounding box center [141, 246] width 45 height 9
click at [140, 179] on span "Archive" at bounding box center [133, 177] width 18 height 9
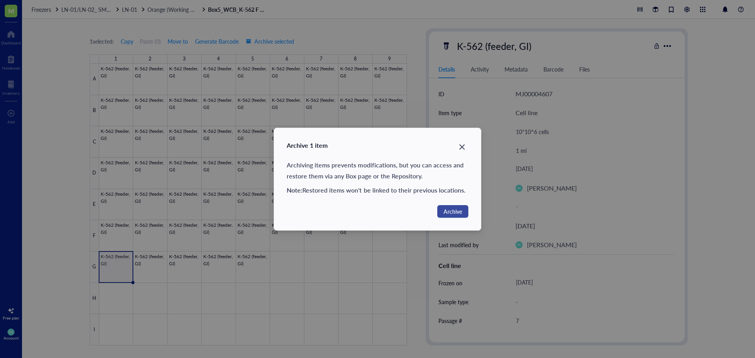
click at [453, 212] on span "Archive" at bounding box center [452, 211] width 18 height 9
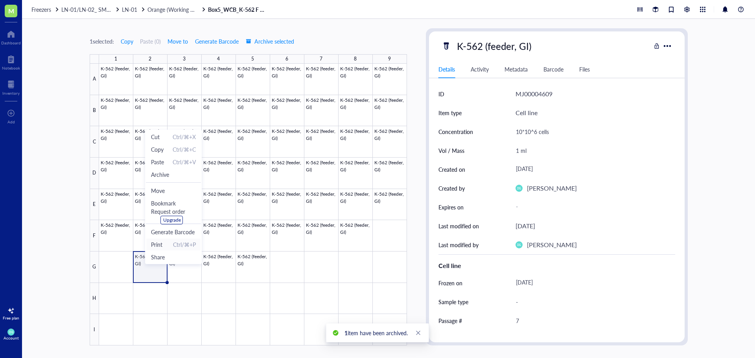
click at [166, 246] on span "Print Ctrl/⌘+P" at bounding box center [173, 244] width 45 height 9
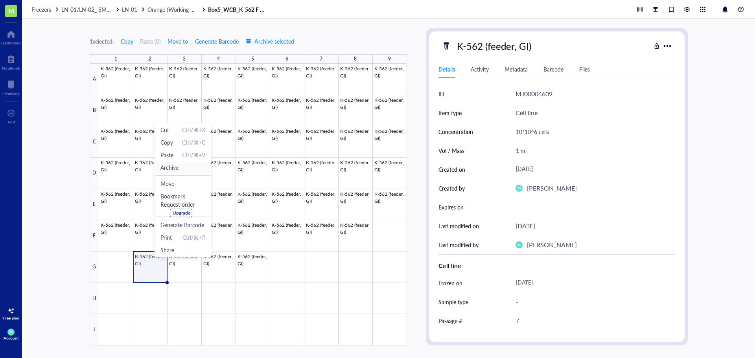
click at [177, 168] on span "Archive" at bounding box center [169, 167] width 18 height 9
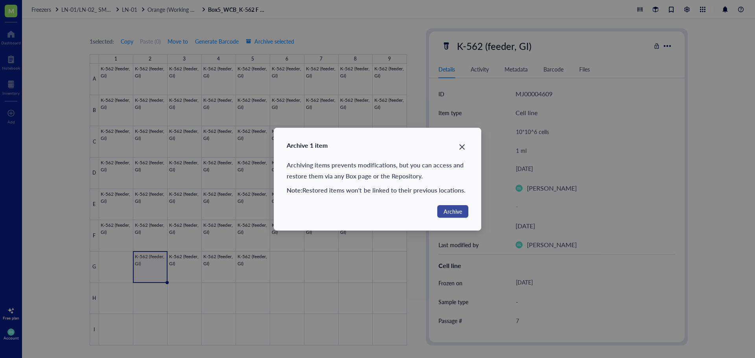
click at [447, 210] on span "Archive" at bounding box center [452, 211] width 18 height 9
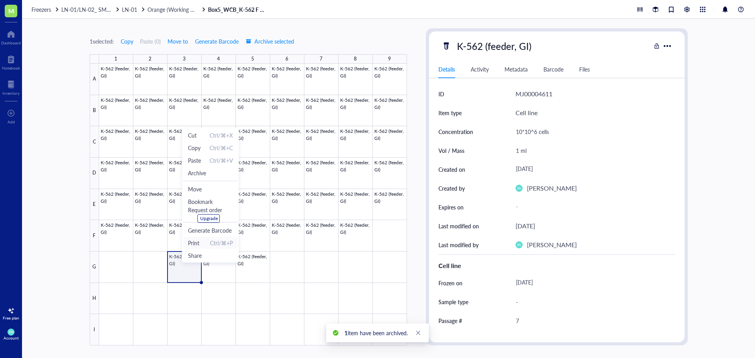
click at [196, 240] on span "Print" at bounding box center [193, 243] width 11 height 9
click at [193, 171] on span "Archive" at bounding box center [195, 168] width 18 height 9
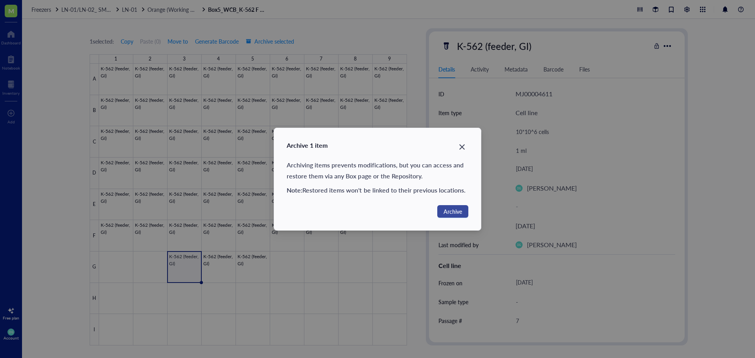
click at [444, 213] on span "Archive" at bounding box center [452, 211] width 18 height 9
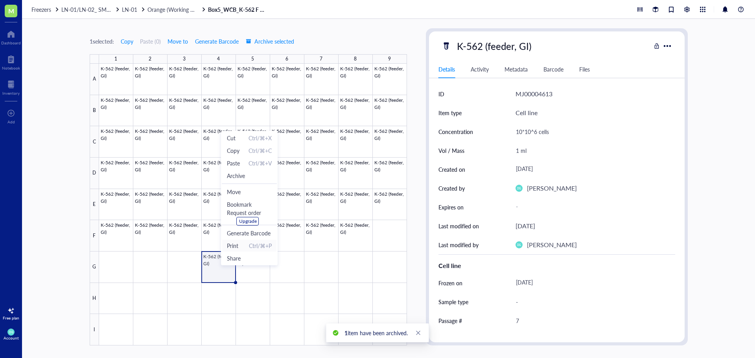
click at [244, 243] on span "Print Ctrl/⌘+P" at bounding box center [249, 245] width 45 height 9
click at [241, 173] on span "Archive" at bounding box center [232, 173] width 18 height 9
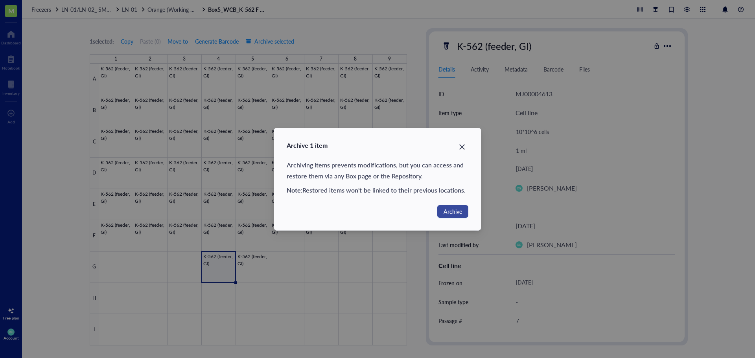
click at [450, 212] on span "Archive" at bounding box center [452, 211] width 18 height 9
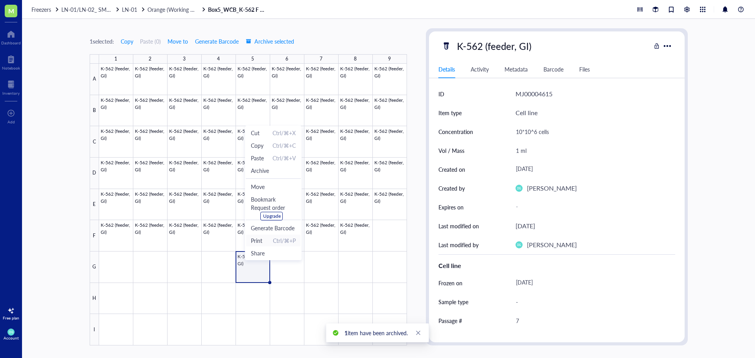
click at [258, 242] on span "Print" at bounding box center [256, 240] width 11 height 9
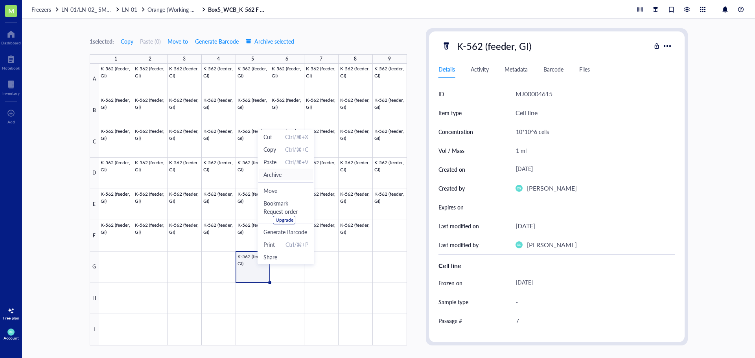
click at [278, 177] on span "Archive" at bounding box center [272, 174] width 18 height 9
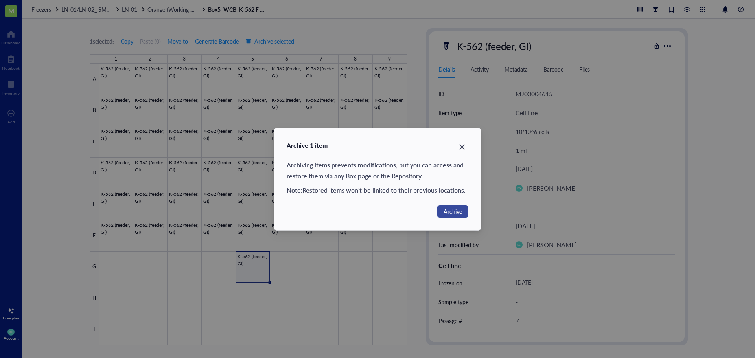
click at [446, 209] on span "Archive" at bounding box center [452, 211] width 18 height 9
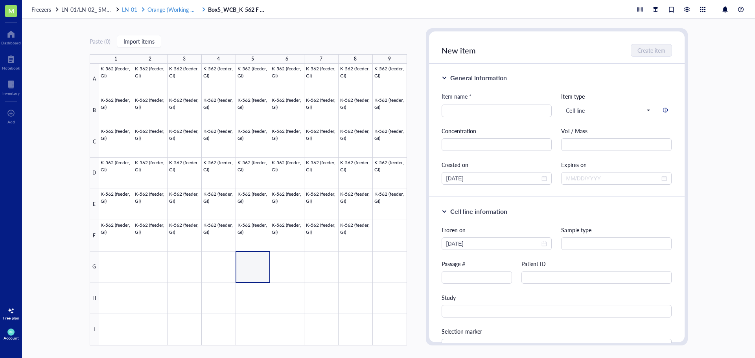
click at [166, 11] on span "Orange (Working CB)" at bounding box center [173, 10] width 52 height 8
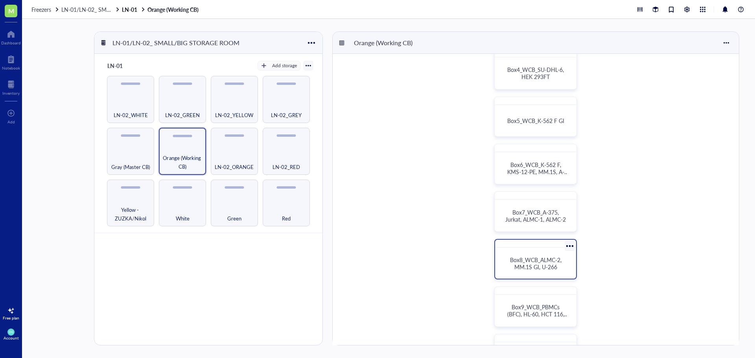
scroll to position [157, 0]
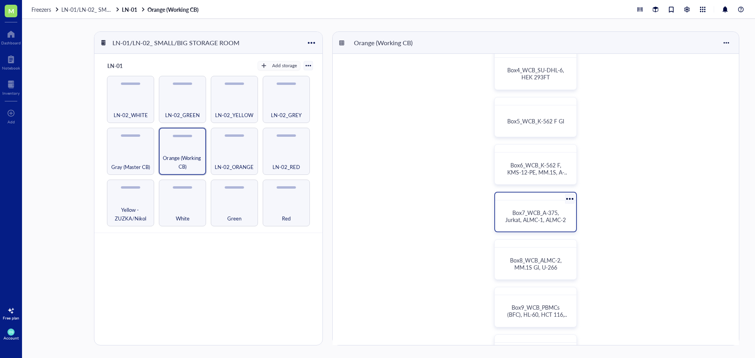
click at [536, 212] on span "Box7_WCB_A-375, Jurkat, ALMC-1, ALMC-2" at bounding box center [535, 216] width 61 height 15
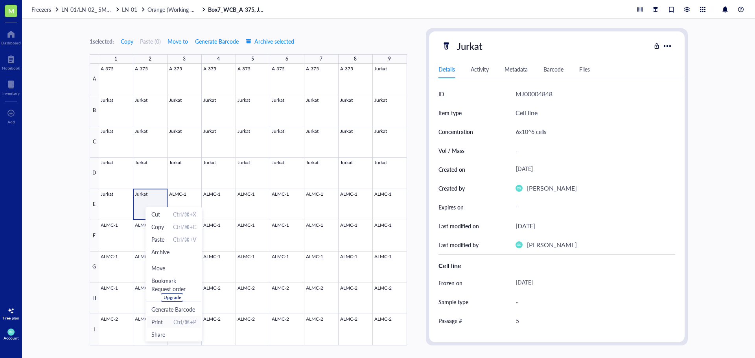
click at [170, 323] on span "Print Ctrl/⌘+P" at bounding box center [173, 322] width 45 height 9
click at [121, 202] on div at bounding box center [253, 205] width 308 height 282
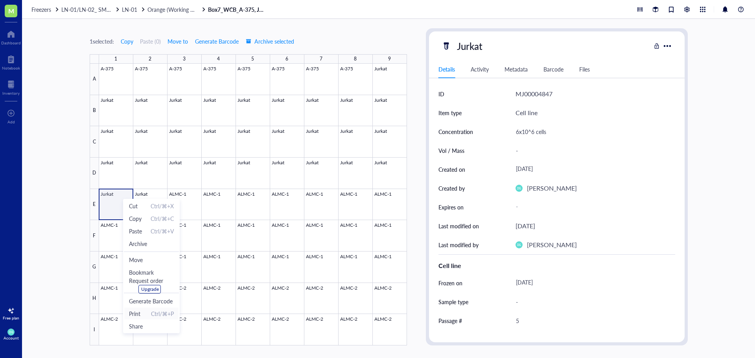
click at [153, 314] on span "Ctrl/⌘+P" at bounding box center [162, 313] width 23 height 9
click at [133, 238] on span "Archive" at bounding box center [129, 238] width 18 height 9
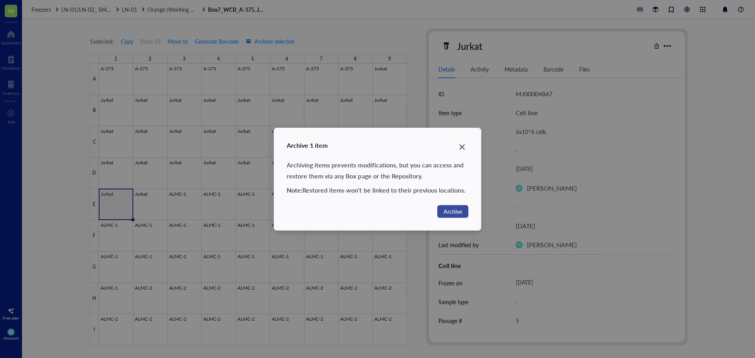
click at [457, 213] on span "Archive" at bounding box center [452, 211] width 18 height 9
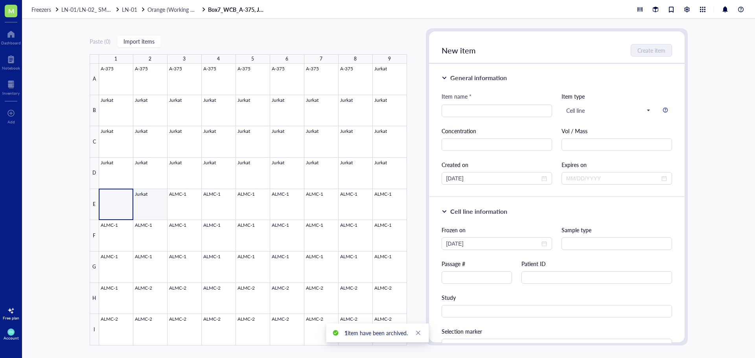
click at [146, 204] on div at bounding box center [253, 205] width 308 height 282
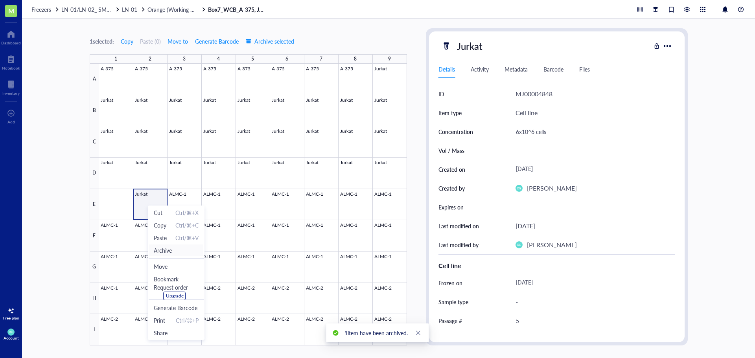
click at [166, 250] on span "Archive" at bounding box center [163, 250] width 18 height 9
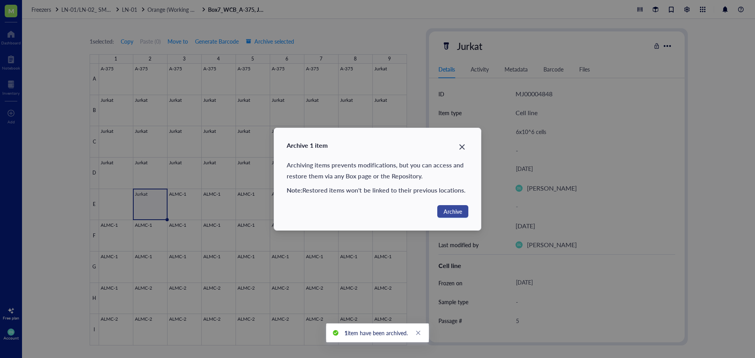
click at [459, 212] on span "Archive" at bounding box center [452, 211] width 18 height 9
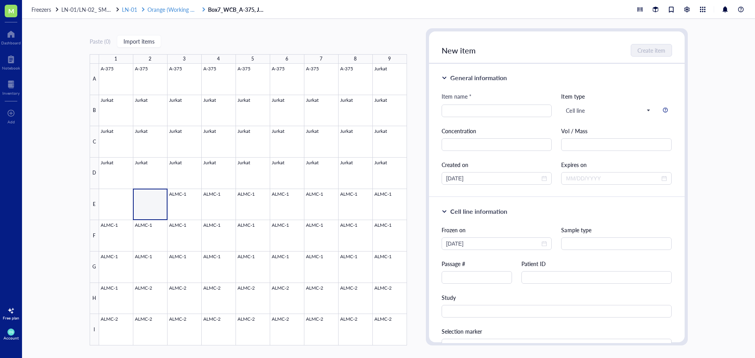
click at [174, 9] on span "Orange (Working CB)" at bounding box center [173, 10] width 52 height 8
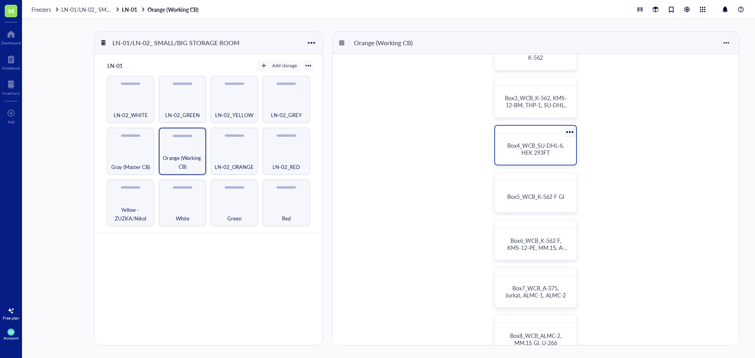
scroll to position [197, 0]
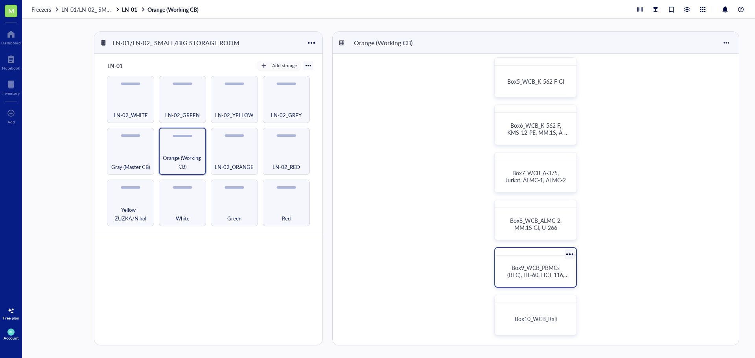
click at [534, 273] on span "Box9_WCB_PBMCs (BFC), HL-60, HCT 116, OPM-2" at bounding box center [537, 275] width 61 height 22
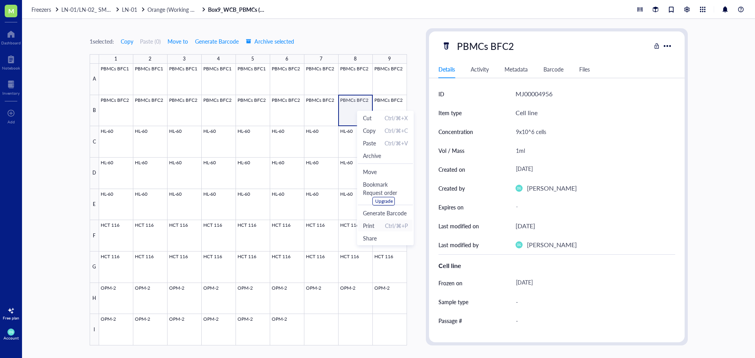
click at [375, 228] on span "Print Ctrl/⌘+P" at bounding box center [385, 225] width 45 height 9
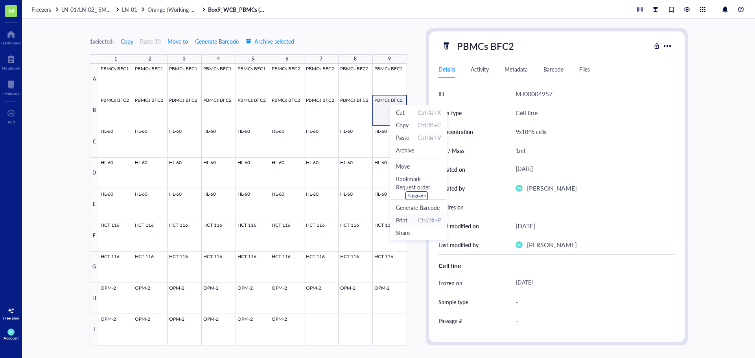
click at [406, 223] on span "Print" at bounding box center [401, 220] width 11 height 9
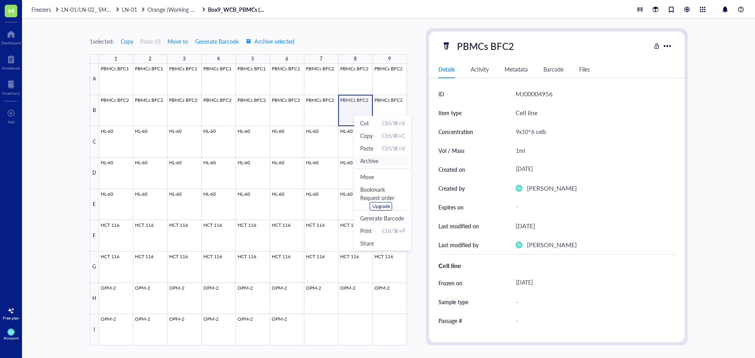
click at [374, 159] on span "Archive" at bounding box center [369, 160] width 18 height 9
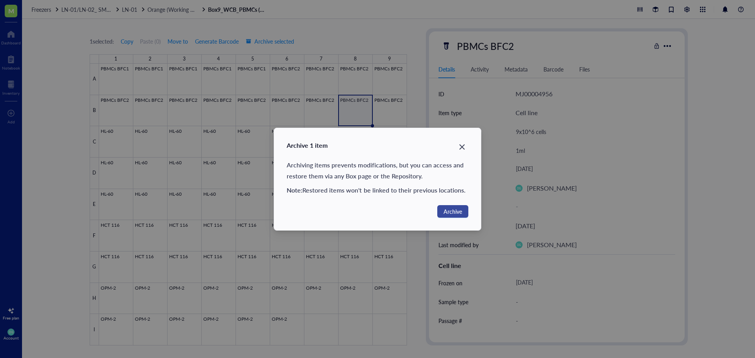
click at [452, 211] on span "Archive" at bounding box center [452, 211] width 18 height 9
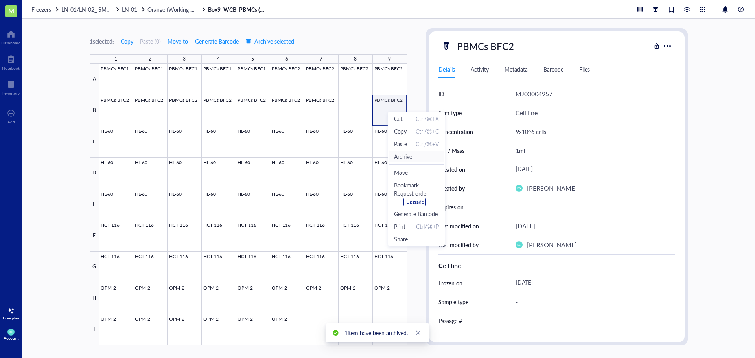
click at [402, 157] on span "Archive" at bounding box center [403, 156] width 18 height 9
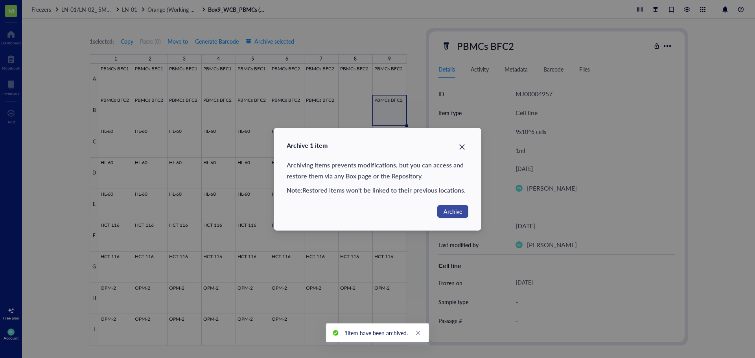
click at [447, 212] on span "Archive" at bounding box center [452, 211] width 18 height 9
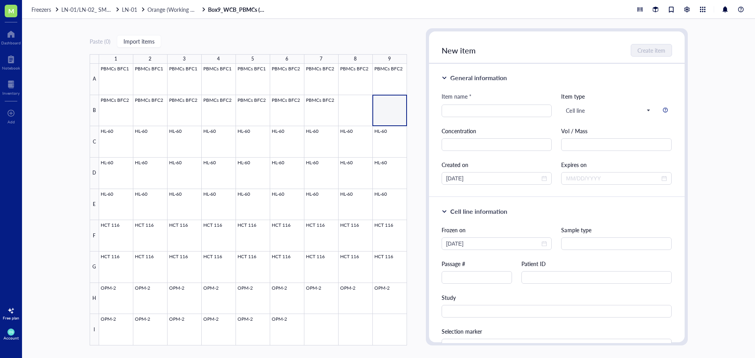
click at [247, 38] on div "Paste ( 0 ) Import items" at bounding box center [248, 41] width 317 height 7
click at [132, 8] on span "LN-01" at bounding box center [129, 10] width 15 height 8
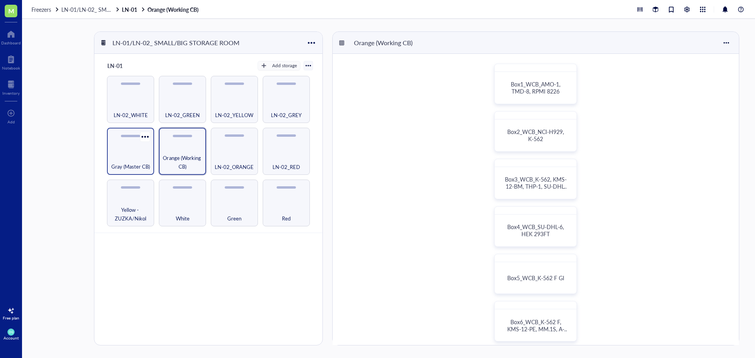
click at [130, 148] on div "Gray (Master CB)" at bounding box center [130, 151] width 47 height 47
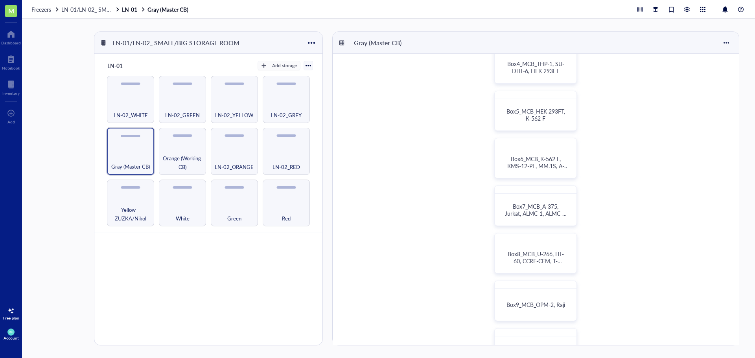
scroll to position [197, 0]
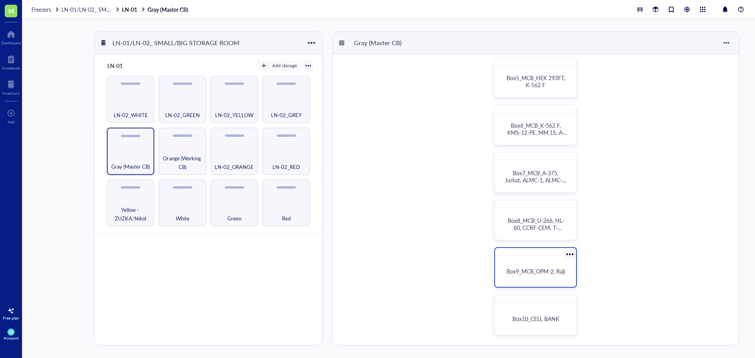
click at [528, 270] on span "Box9_MCB_OPM-2, Raji" at bounding box center [535, 271] width 59 height 8
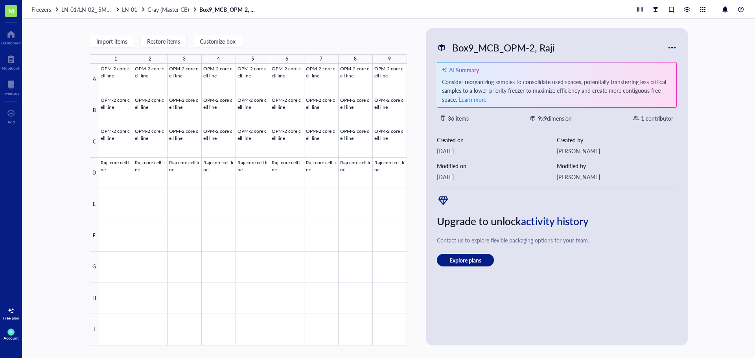
click at [530, 51] on div "Box9_MCB_OPM-2, Raji" at bounding box center [504, 47] width 110 height 17
type input "Box9_MCB_OPM-2, Raji, KMS-28-BM"
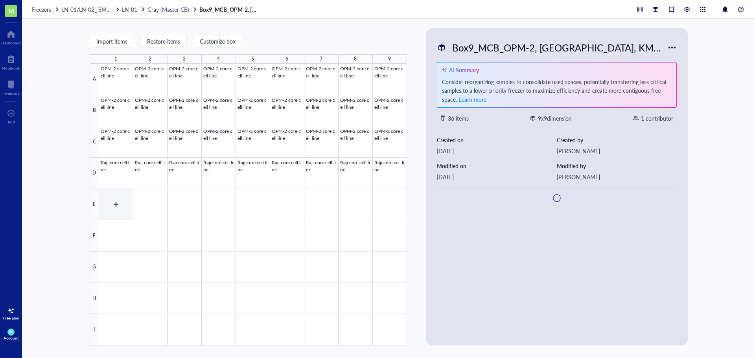
click at [109, 202] on div at bounding box center [253, 205] width 308 height 282
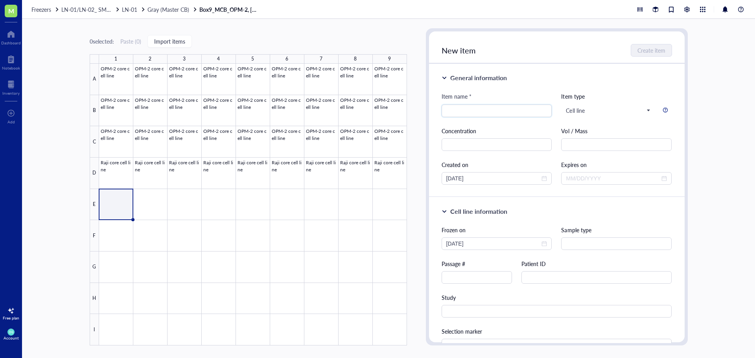
click at [281, 31] on div "0 selected: Paste ( 0 ) Import items 1 2 3 4 5 6 7 8 9 A B C D E F G H I OPM-2 …" at bounding box center [248, 186] width 317 height 317
click at [87, 8] on span "LN-01/LN-02_ SMALL/BIG STORAGE ROOM" at bounding box center [116, 10] width 111 height 8
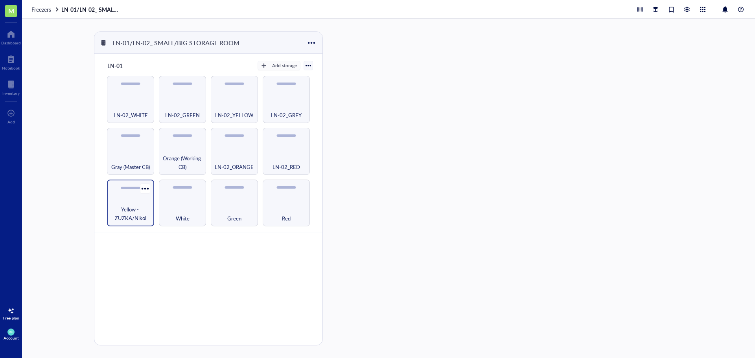
click at [129, 212] on span "Yellow - ZUZKA/Nikol" at bounding box center [130, 213] width 39 height 17
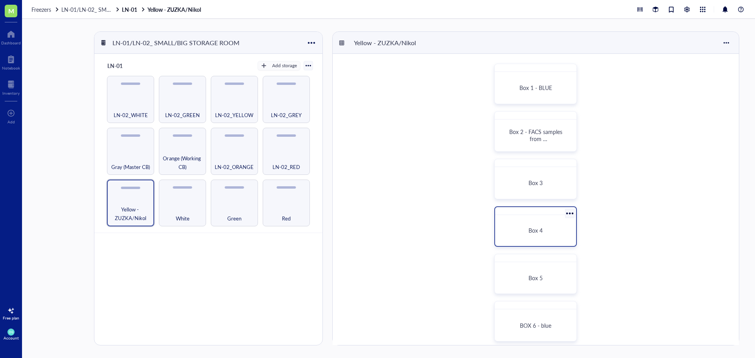
click at [535, 221] on div "Box 4" at bounding box center [535, 230] width 75 height 25
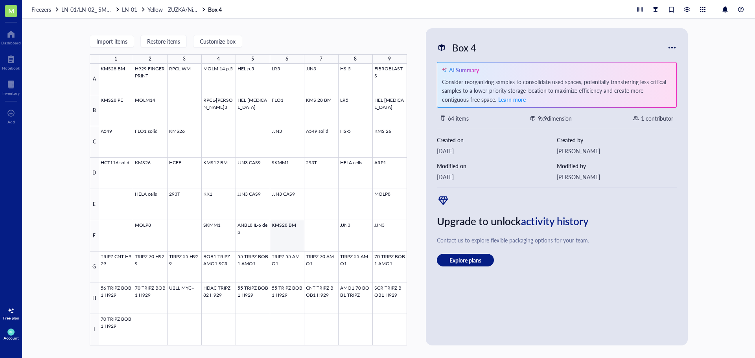
click at [280, 236] on div at bounding box center [253, 205] width 308 height 282
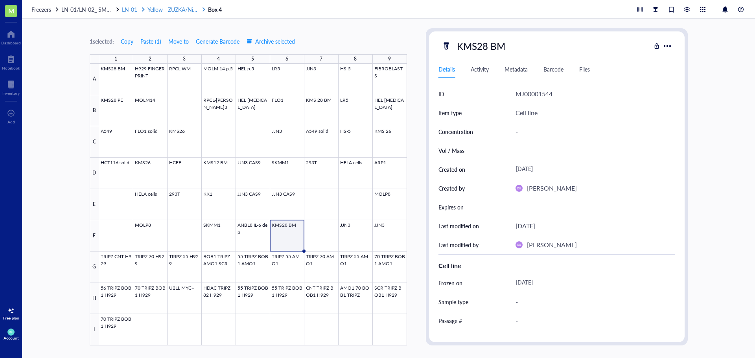
click at [171, 8] on span "Yellow - ZUZKA/Nikol" at bounding box center [173, 10] width 53 height 8
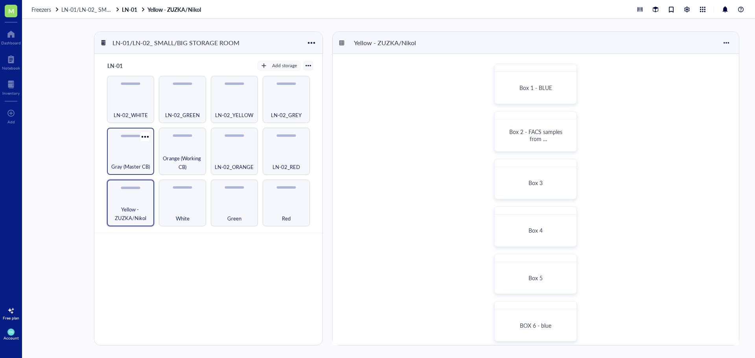
click at [144, 158] on div "Gray (Master CB)" at bounding box center [130, 162] width 39 height 17
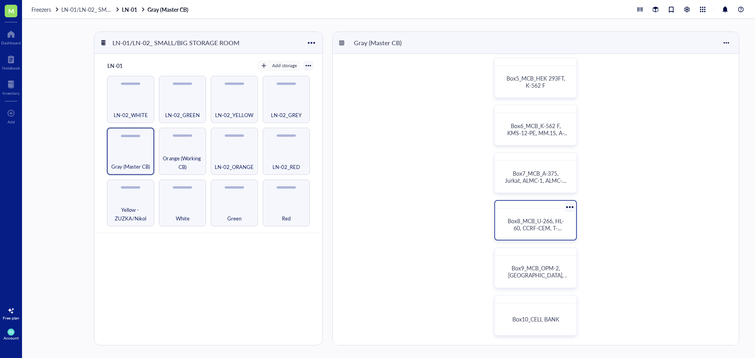
scroll to position [197, 0]
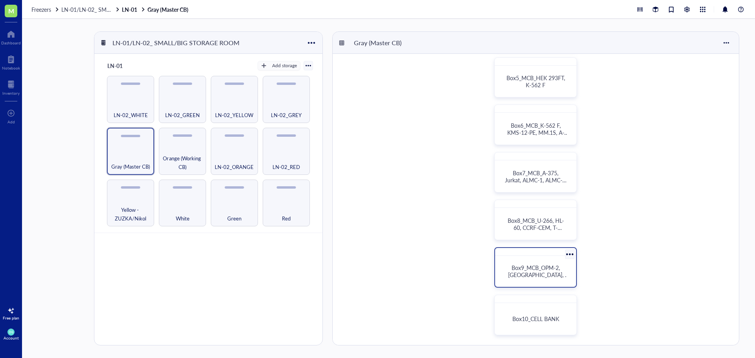
click at [536, 265] on span "Box9_MCB_OPM-2, Raji, KMS-28-BM" at bounding box center [538, 275] width 61 height 22
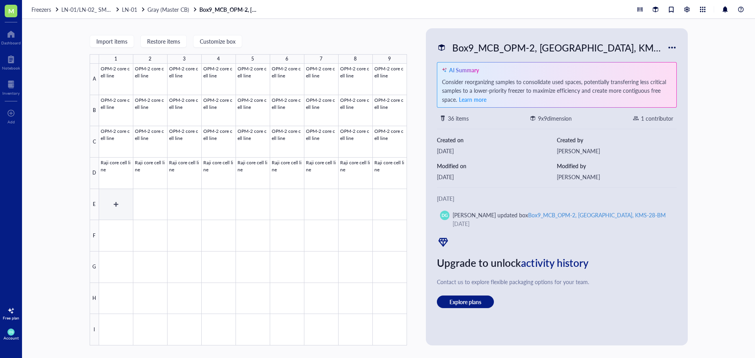
click at [119, 210] on div at bounding box center [253, 205] width 308 height 282
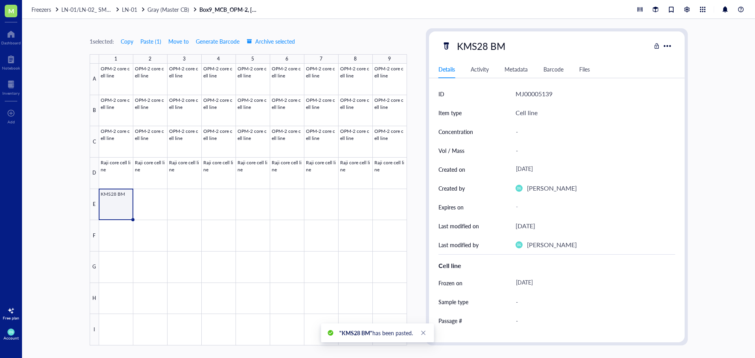
click at [479, 48] on div "KMS28 BM" at bounding box center [480, 46] width 55 height 17
click at [478, 47] on input "KMS28 BM" at bounding box center [481, 46] width 55 height 16
click at [496, 48] on input "KMS-28 BM" at bounding box center [484, 46] width 61 height 16
click at [510, 49] on input "KMS-28-BM" at bounding box center [484, 46] width 61 height 16
type input "KMS-28-BM core cell line"
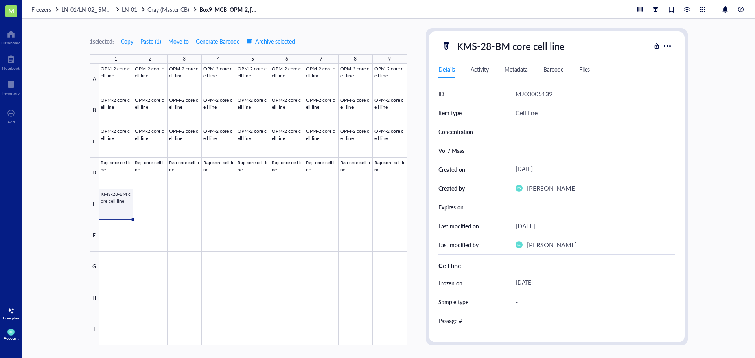
click at [526, 129] on div "-" at bounding box center [592, 131] width 160 height 17
type input "4*10^6 cells"
click at [524, 149] on div "-" at bounding box center [592, 150] width 160 height 17
type input "1ml"
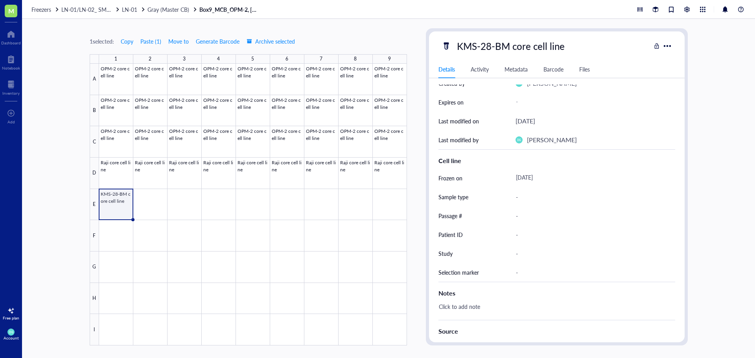
scroll to position [157, 0]
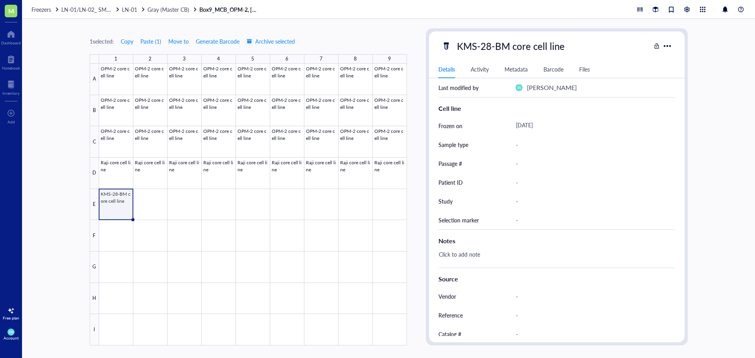
click at [530, 165] on div "-" at bounding box center [592, 163] width 160 height 17
type input "6"
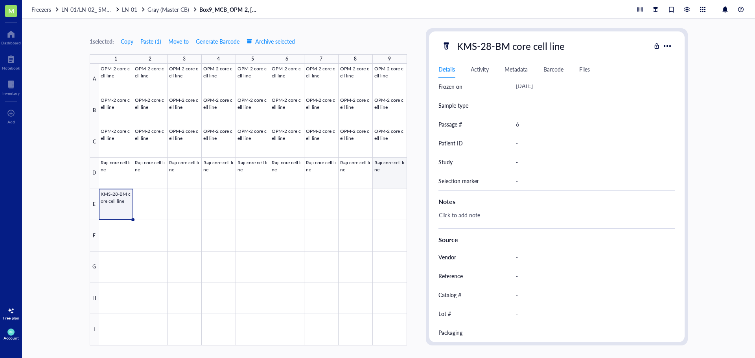
click at [388, 178] on div at bounding box center [253, 205] width 308 height 282
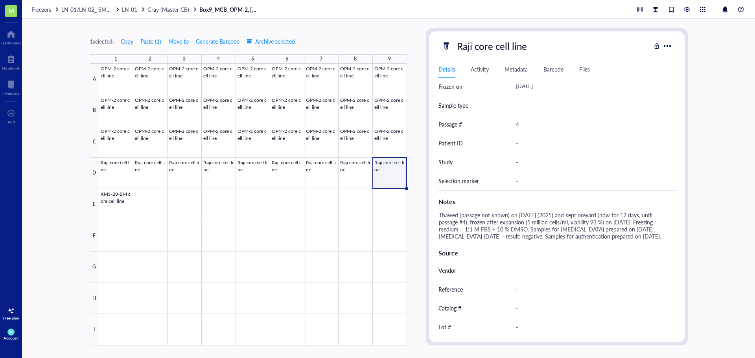
click at [496, 230] on div "Thawed (passage not known) on August 14 (2025) and kept onward (now for 12 days…" at bounding box center [553, 226] width 237 height 32
drag, startPoint x: 473, startPoint y: 243, endPoint x: 436, endPoint y: 215, distance: 46.6
click at [436, 215] on textarea "Thawed (passage not known) on August 14 (2025) and kept onward (now for 12 days…" at bounding box center [554, 229] width 236 height 39
click at [116, 204] on div at bounding box center [253, 205] width 308 height 282
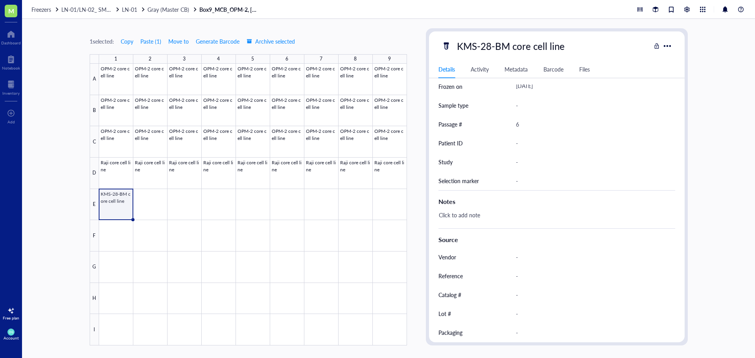
click at [464, 217] on div "Click to add note" at bounding box center [553, 219] width 237 height 19
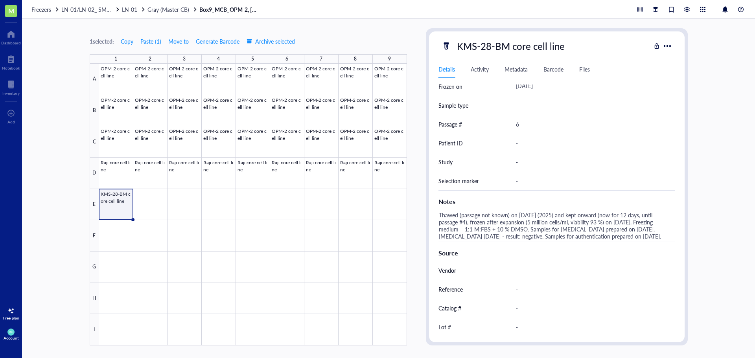
click at [466, 216] on div "Thawed (passage not known) on August 14 (2025) and kept onward (now for 12 days…" at bounding box center [553, 226] width 237 height 32
click at [541, 214] on textarea "Thawed (passage not known) on August 14 (2025) and kept onward (now for 12 days…" at bounding box center [554, 229] width 236 height 39
type textarea "Thawed (passage not known) on August 27 (2025) and kept onward (now for 12 days…"
click at [630, 217] on textarea "Thawed (passage not known) on August 27 (2025) and kept onward (now for 12 days…" at bounding box center [554, 229] width 236 height 39
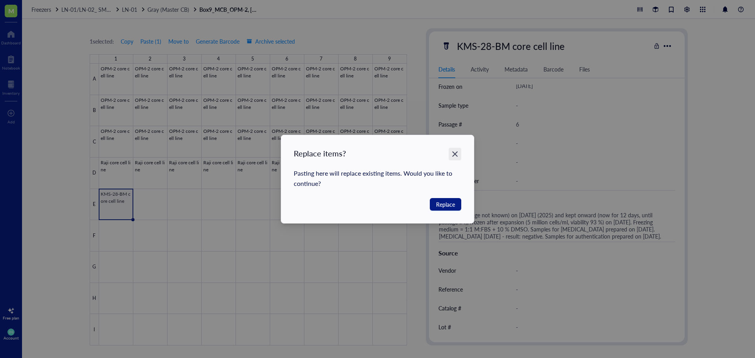
click at [455, 156] on icon "Close" at bounding box center [454, 153] width 7 height 7
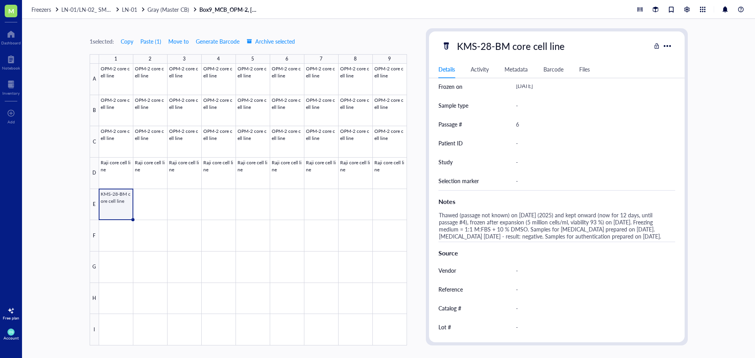
click at [607, 220] on div "Thawed (passage not known) on August 27 (2025) and kept onward (now for 12 days…" at bounding box center [553, 226] width 237 height 32
click at [630, 216] on textarea "Thawed (passage not known) on August 27 (2025) and kept onward (now for 12 days…" at bounding box center [554, 229] width 236 height 39
click at [464, 222] on textarea "Thawed (passage not known) on August 27 (2025) and kept onward (now for 16 days…" at bounding box center [554, 229] width 236 height 39
click at [529, 223] on textarea "Thawed (passage not known) on August 27 (2025) and kept onward (now for 16 days…" at bounding box center [554, 229] width 236 height 39
click at [596, 223] on textarea "Thawed (passage not known) on August 27 (2025) and kept onward (now for 16 days…" at bounding box center [554, 229] width 236 height 39
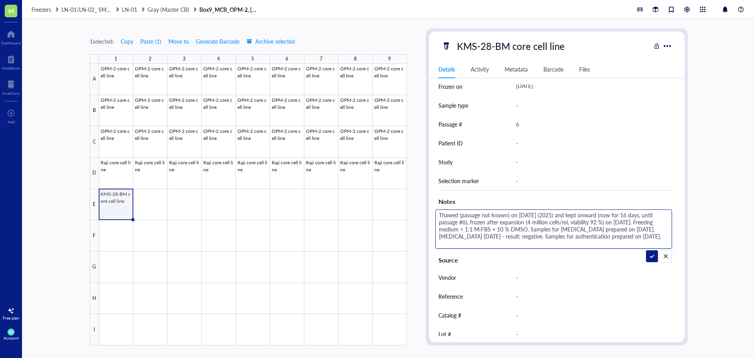
click at [618, 222] on textarea "Thawed (passage not known) on August 27 (2025) and kept onward (now for 16 days…" at bounding box center [554, 229] width 236 height 39
click at [629, 228] on textarea "Thawed (passage not known) on August 27 (2025) and kept onward (now for 16 days…" at bounding box center [554, 229] width 236 height 39
drag, startPoint x: 480, startPoint y: 238, endPoint x: 491, endPoint y: 241, distance: 11.9
click at [491, 241] on textarea "Thawed (passage not known) on August 27 (2025) and kept onward (now for 16 days…" at bounding box center [554, 229] width 236 height 39
click at [480, 236] on textarea "Thawed (passage not known) on August 27 (2025) and kept onward (now for 16 days…" at bounding box center [554, 229] width 236 height 39
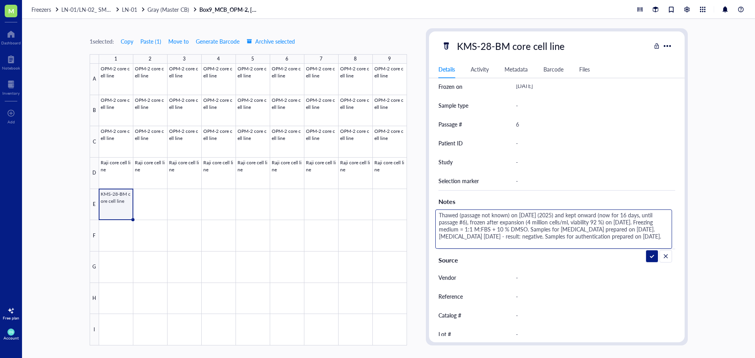
click at [480, 236] on textarea "Thawed (passage not known) on August 27 (2025) and kept onward (now for 16 days…" at bounding box center [554, 229] width 236 height 39
type textarea "Thawed (passage not known) on August 27 (2025) and kept onward (now for 16 days…"
click at [501, 234] on div "Thawed (passage not known) on August 27 (2025) and kept onward (now for 16 days…" at bounding box center [553, 229] width 237 height 39
click at [501, 236] on textarea "Thawed (passage not known) on August 27 (2025) and kept onward (now for 16 days…" at bounding box center [554, 229] width 236 height 39
click at [450, 242] on textarea "Thawed (passage not known) on August 27 (2025) and kept onward (now for 16 days…" at bounding box center [554, 229] width 236 height 39
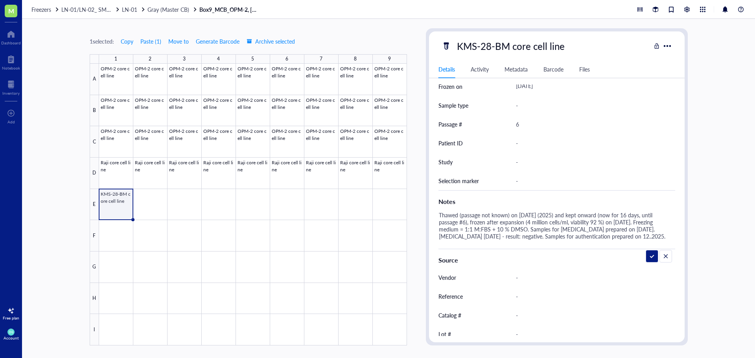
type textarea "Thawed (passage not known) on August 27 (2025) and kept onward (now for 16 days…"
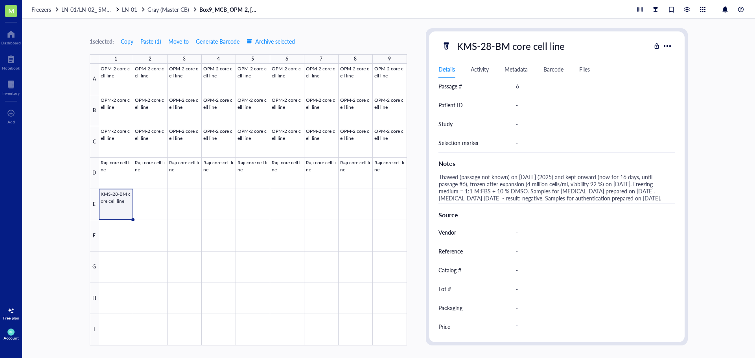
click at [118, 208] on div at bounding box center [253, 205] width 308 height 282
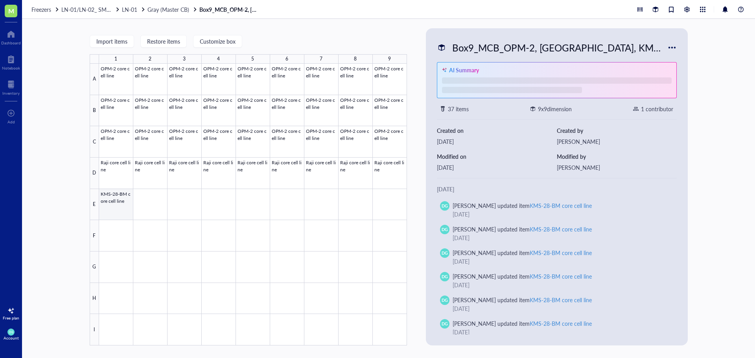
click at [113, 215] on div at bounding box center [253, 205] width 308 height 282
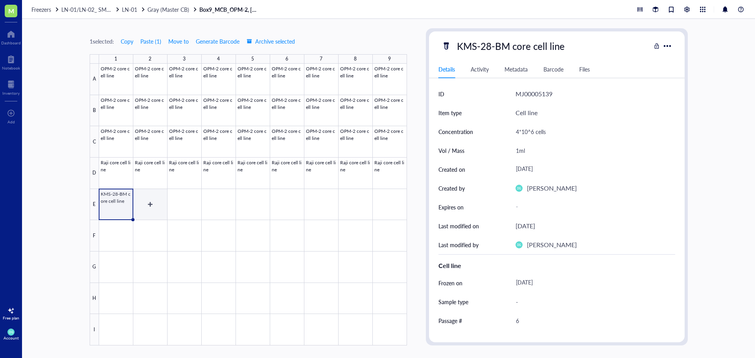
click at [149, 213] on div at bounding box center [253, 205] width 308 height 282
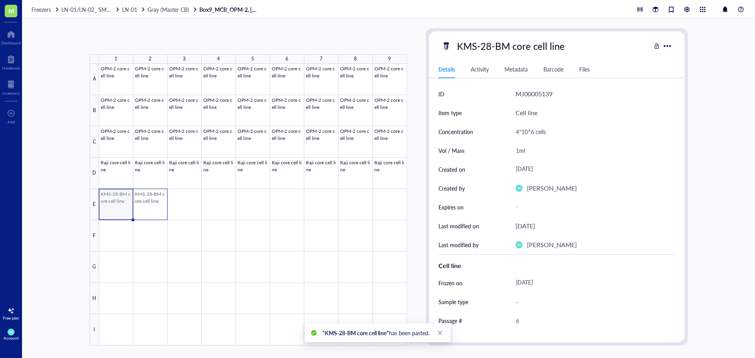
drag, startPoint x: 114, startPoint y: 211, endPoint x: 149, endPoint y: 204, distance: 35.8
click at [149, 204] on div at bounding box center [253, 205] width 308 height 282
click at [188, 211] on div at bounding box center [253, 205] width 308 height 282
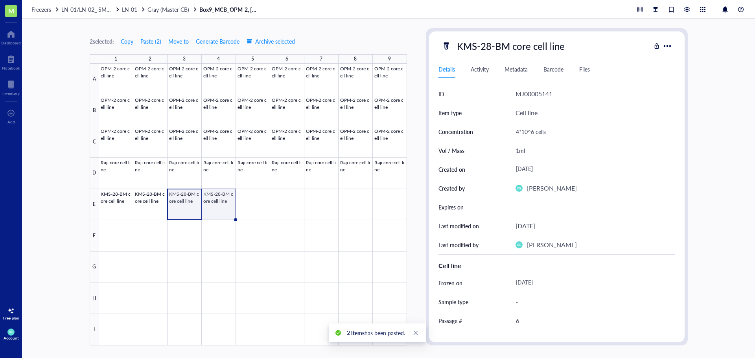
click at [223, 212] on div at bounding box center [253, 205] width 308 height 282
click at [248, 213] on div at bounding box center [253, 205] width 308 height 282
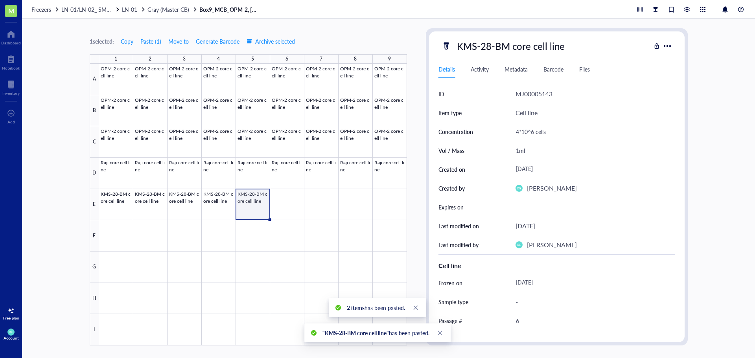
click at [363, 25] on div "1 selected: Copy Paste ( 1 ) Move to Generate Barcode Archive selected 1 2 3 4 …" at bounding box center [388, 188] width 733 height 339
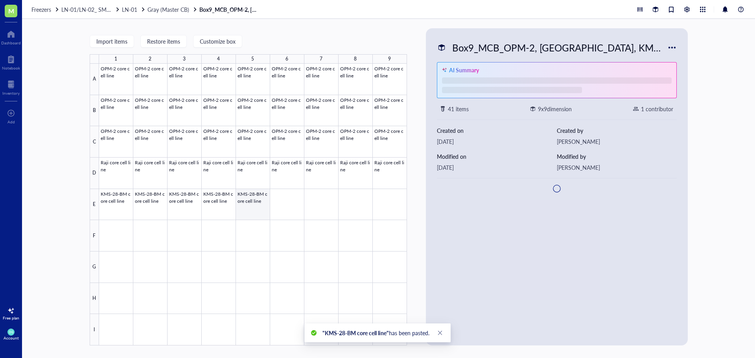
click at [264, 203] on div at bounding box center [253, 205] width 308 height 282
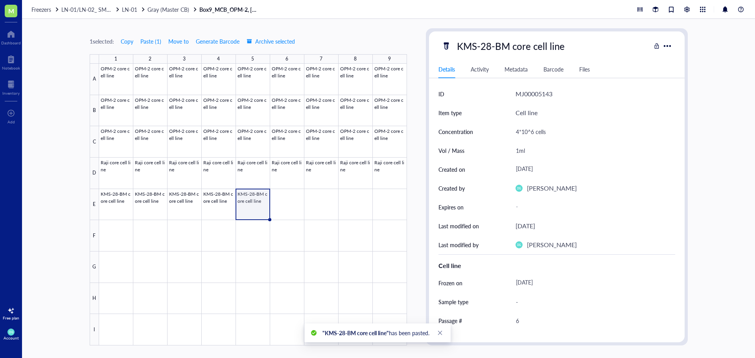
click at [368, 34] on div "1 selected: Copy Paste ( 1 ) Move to Generate Barcode Archive selected 1 2 3 4 …" at bounding box center [248, 186] width 317 height 317
